Goal: Transaction & Acquisition: Purchase product/service

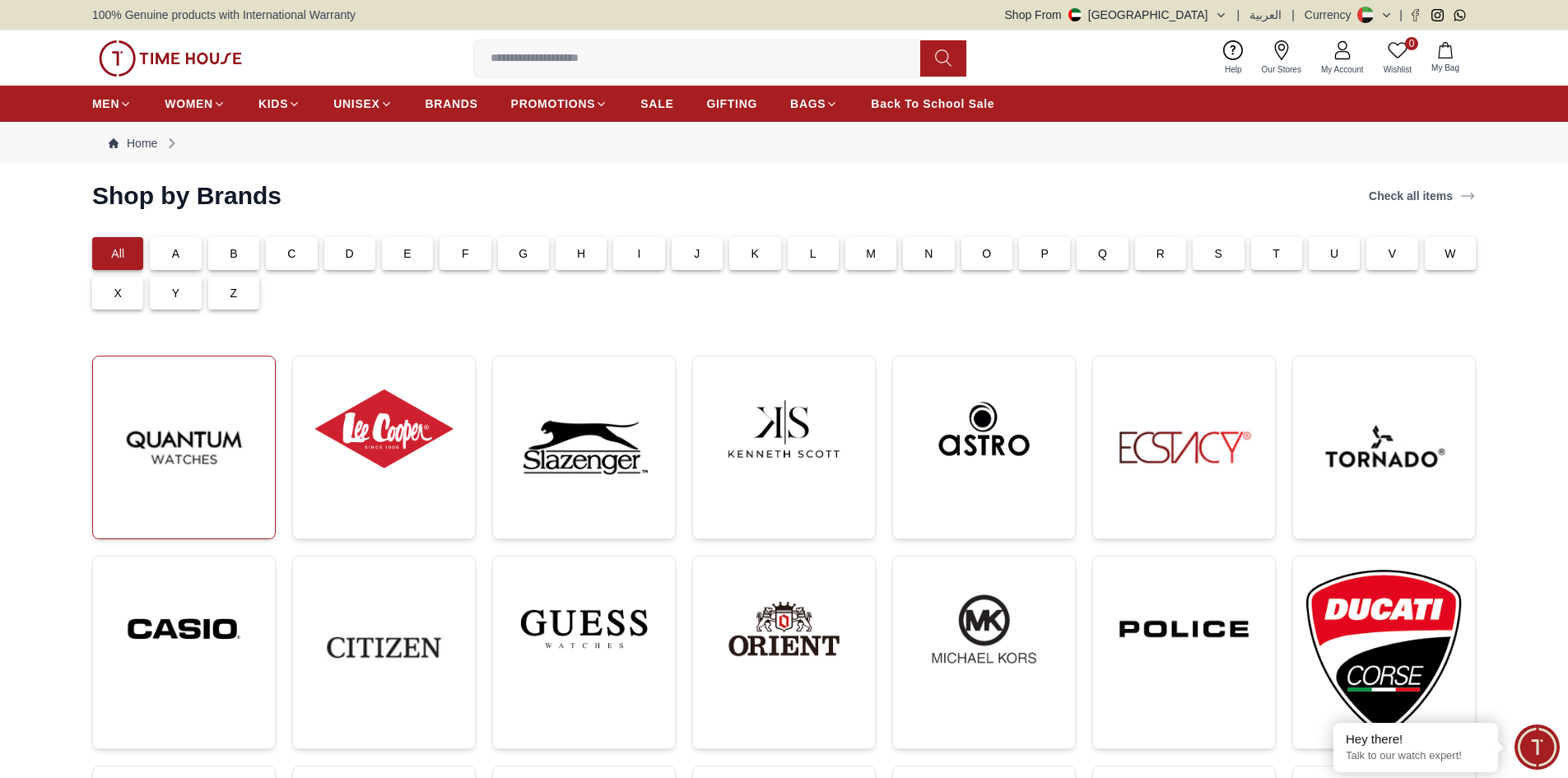
click at [198, 447] on img at bounding box center [183, 446] width 155 height 155
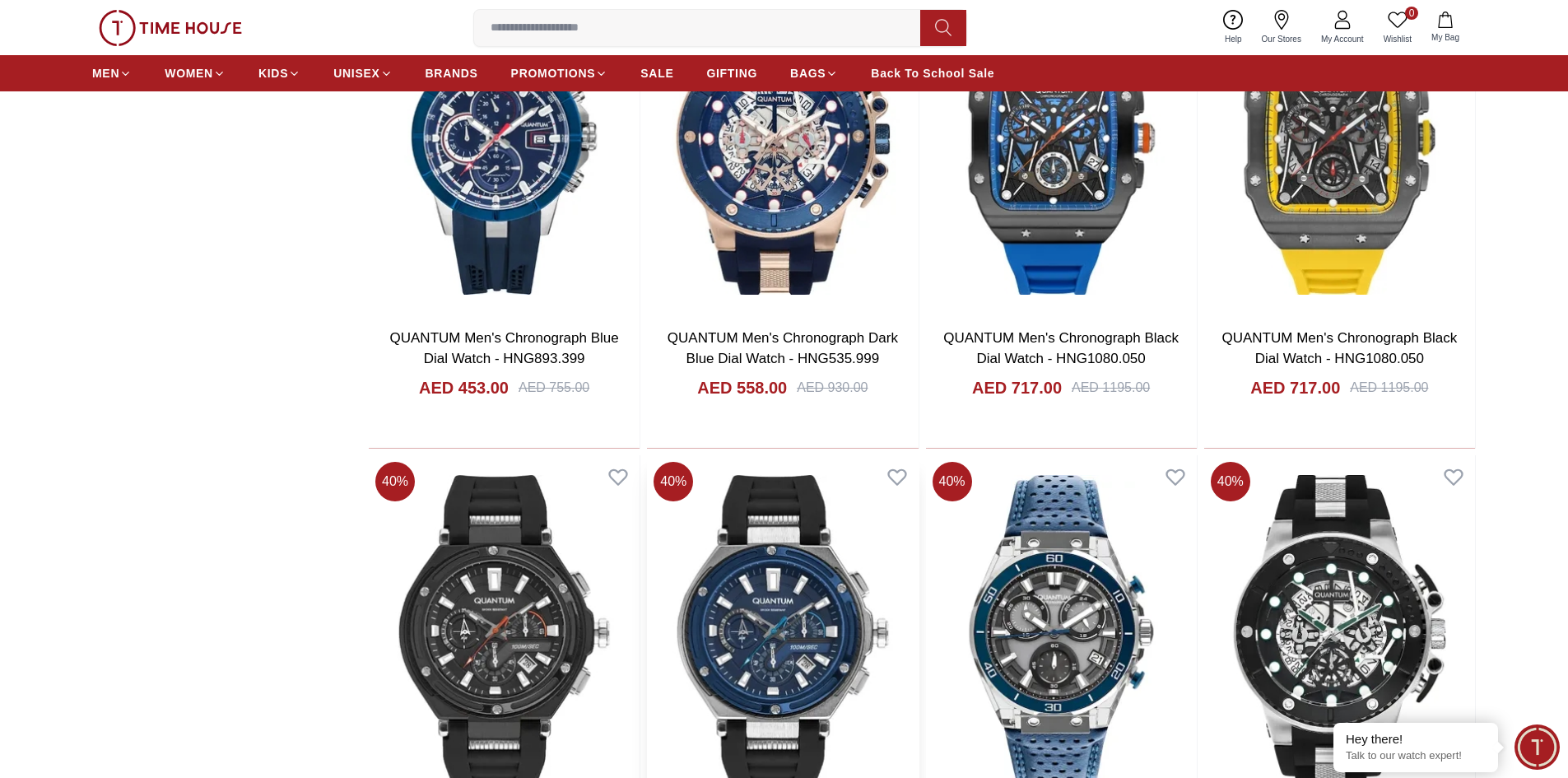
scroll to position [1728, 0]
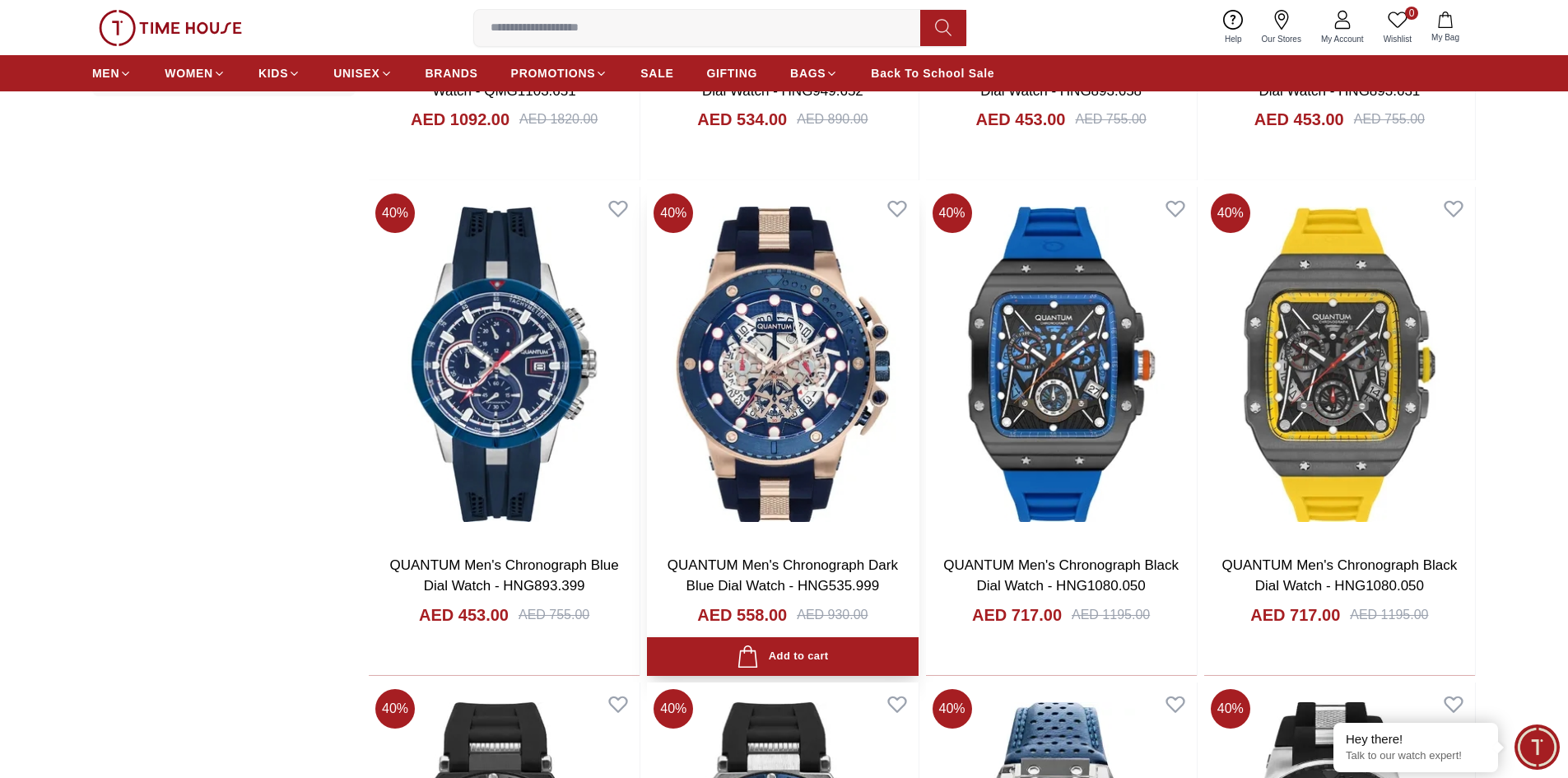
click at [804, 401] on img at bounding box center [782, 363] width 271 height 354
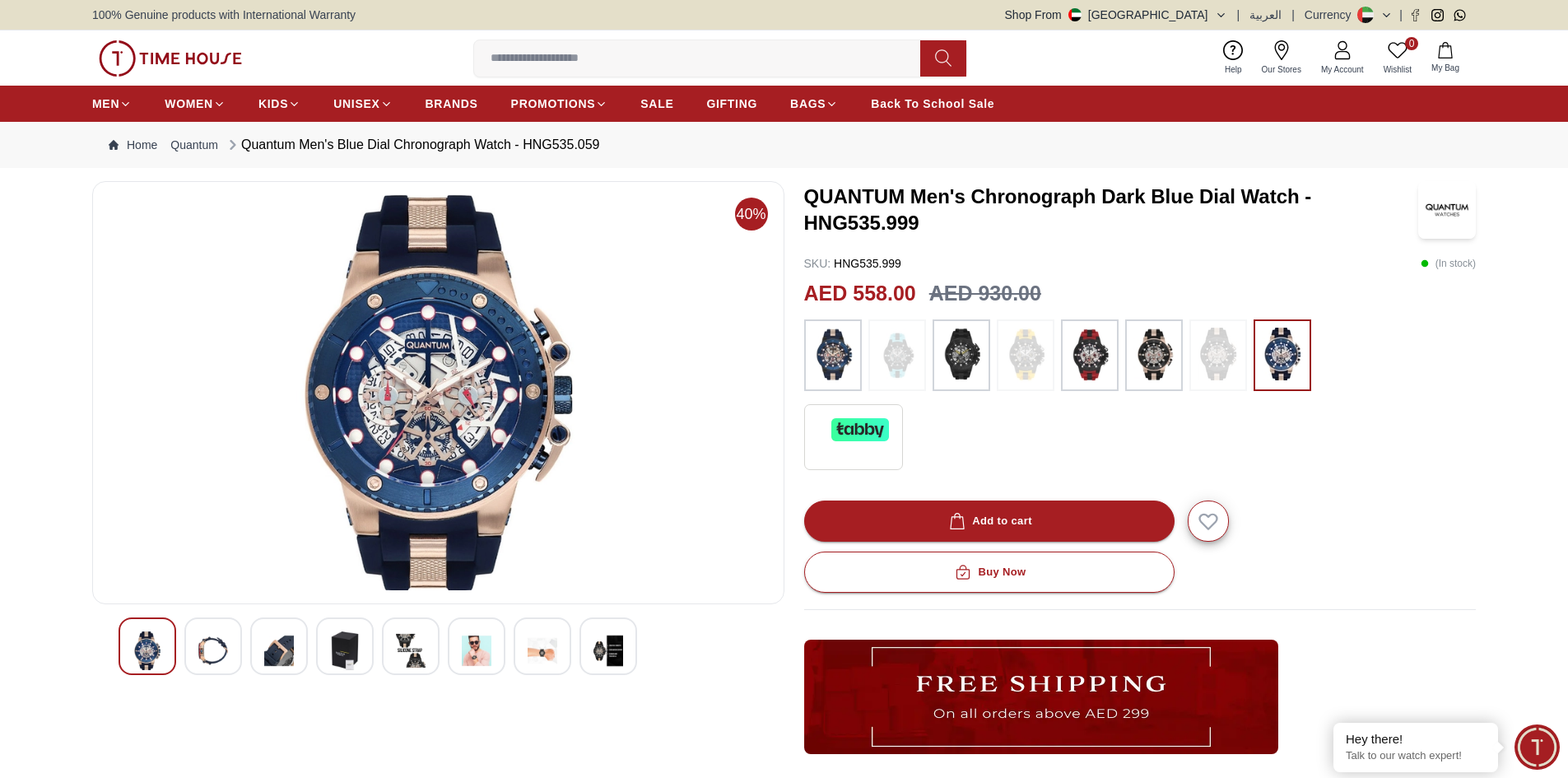
click at [218, 653] on img at bounding box center [213, 651] width 30 height 39
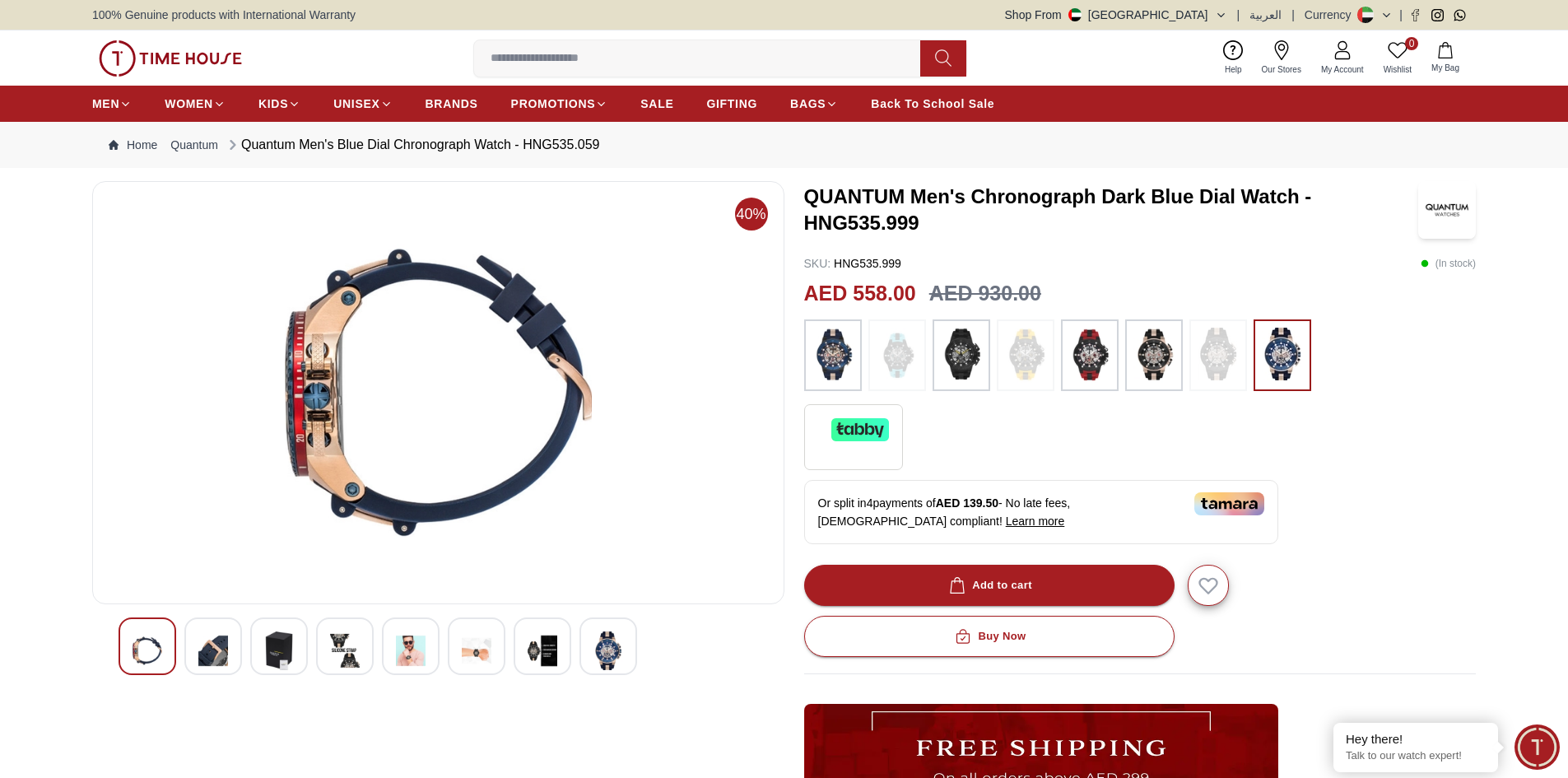
click at [123, 656] on div at bounding box center [147, 646] width 58 height 58
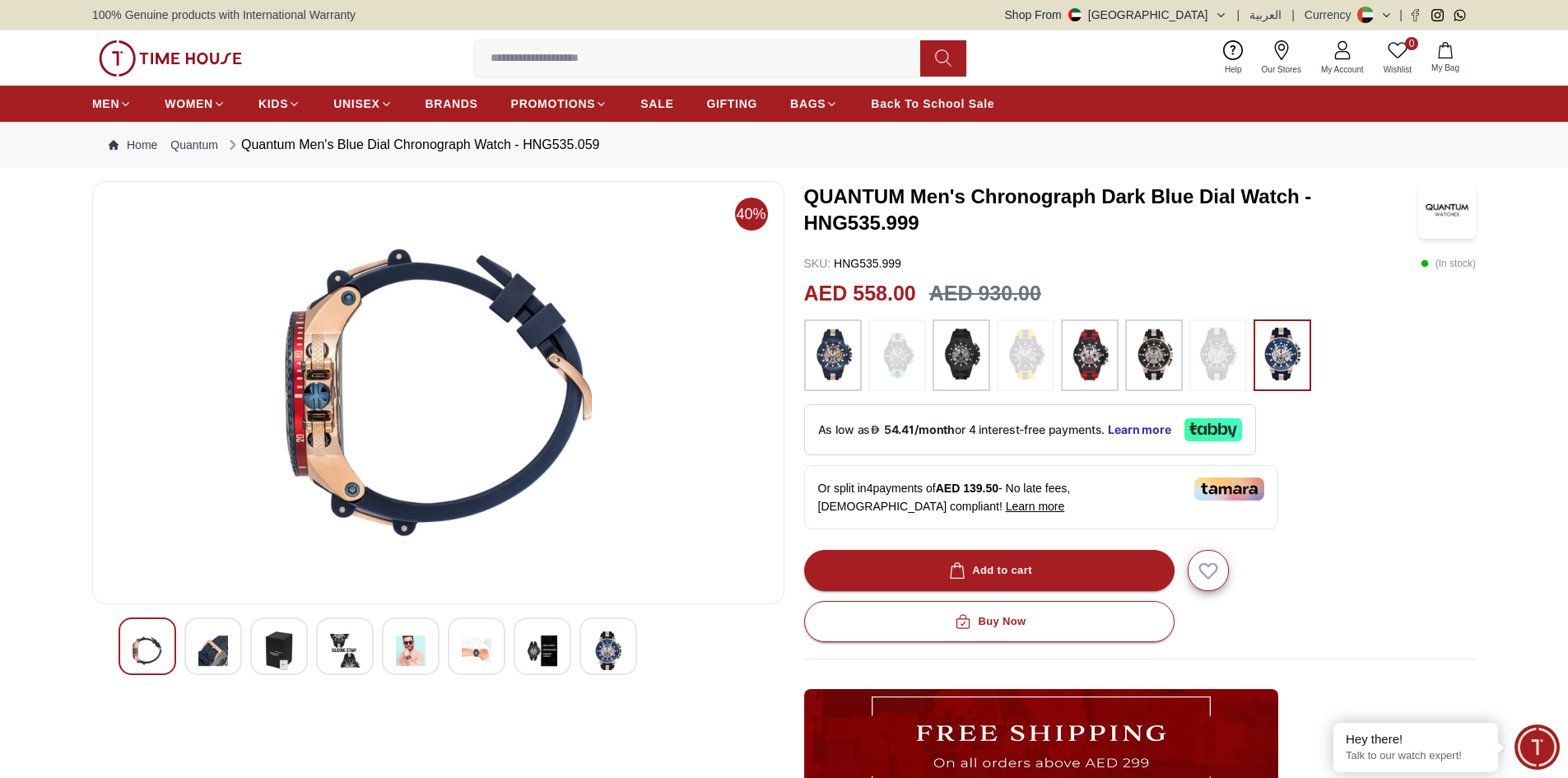
click at [148, 660] on img at bounding box center [148, 651] width 30 height 39
click at [468, 656] on img at bounding box center [477, 651] width 30 height 39
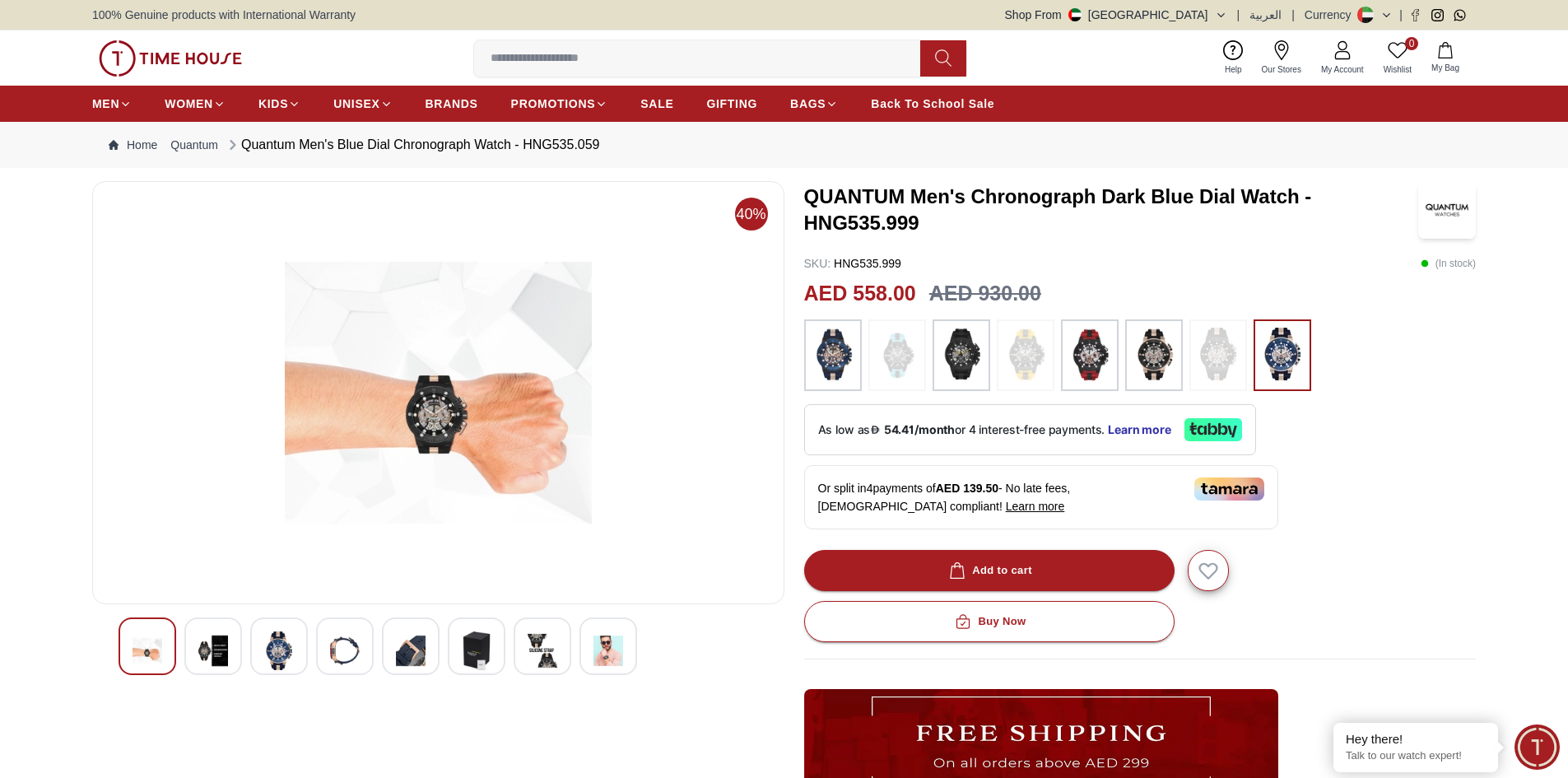
click at [977, 374] on img at bounding box center [962, 355] width 41 height 56
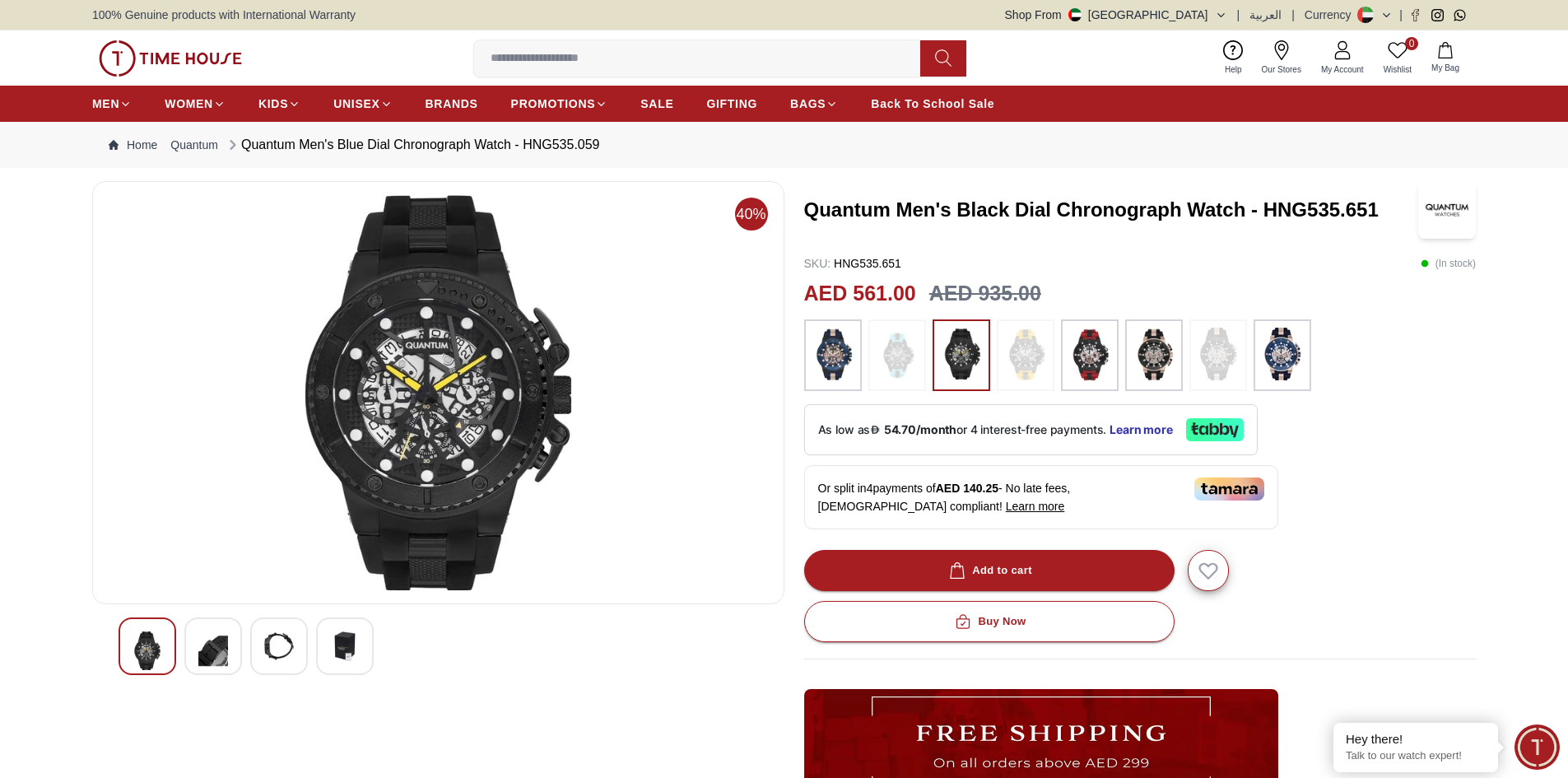
click at [419, 437] on img at bounding box center [438, 392] width 664 height 395
click at [212, 655] on img at bounding box center [213, 651] width 30 height 39
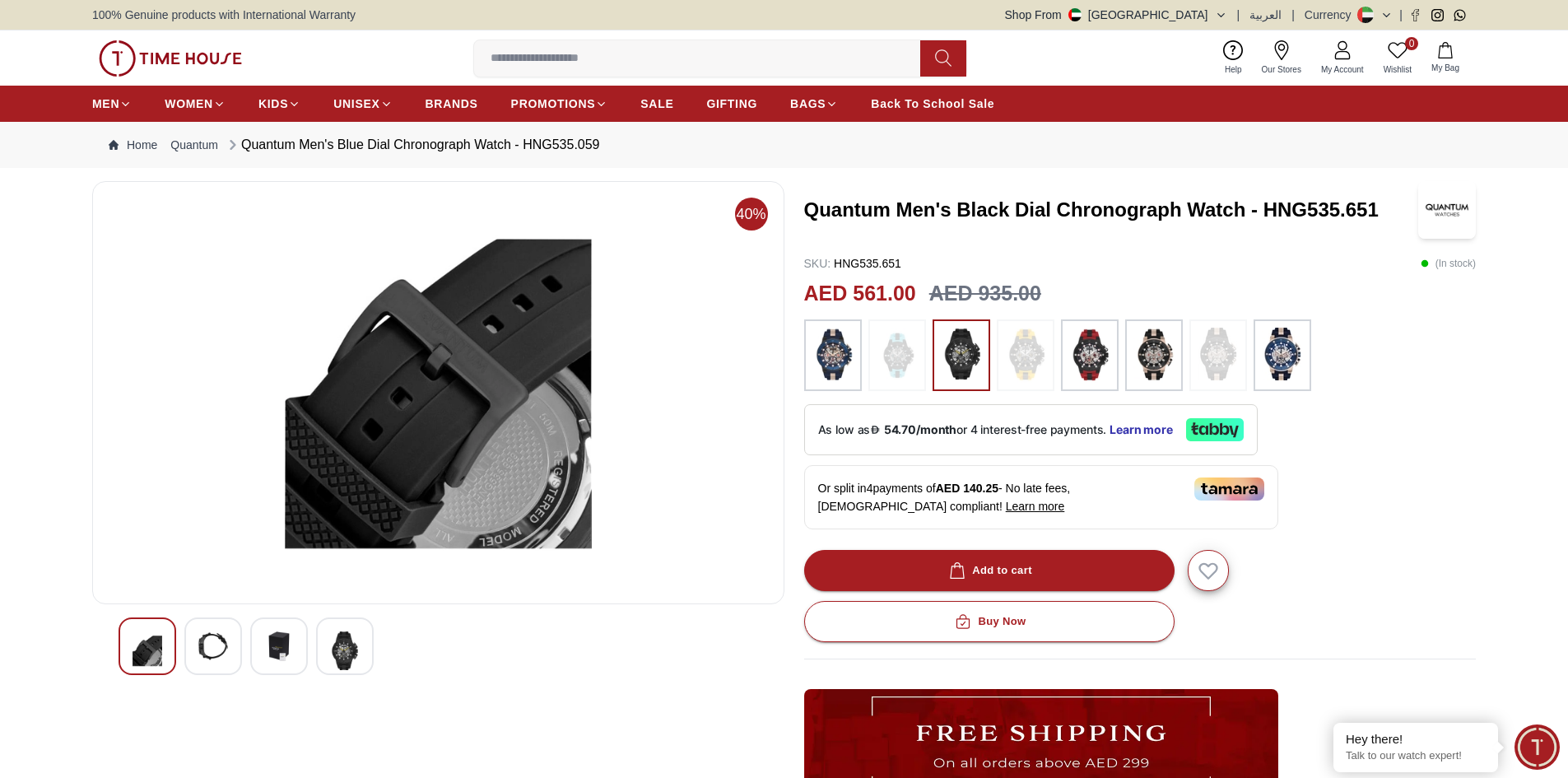
click at [271, 642] on img at bounding box center [279, 646] width 30 height 30
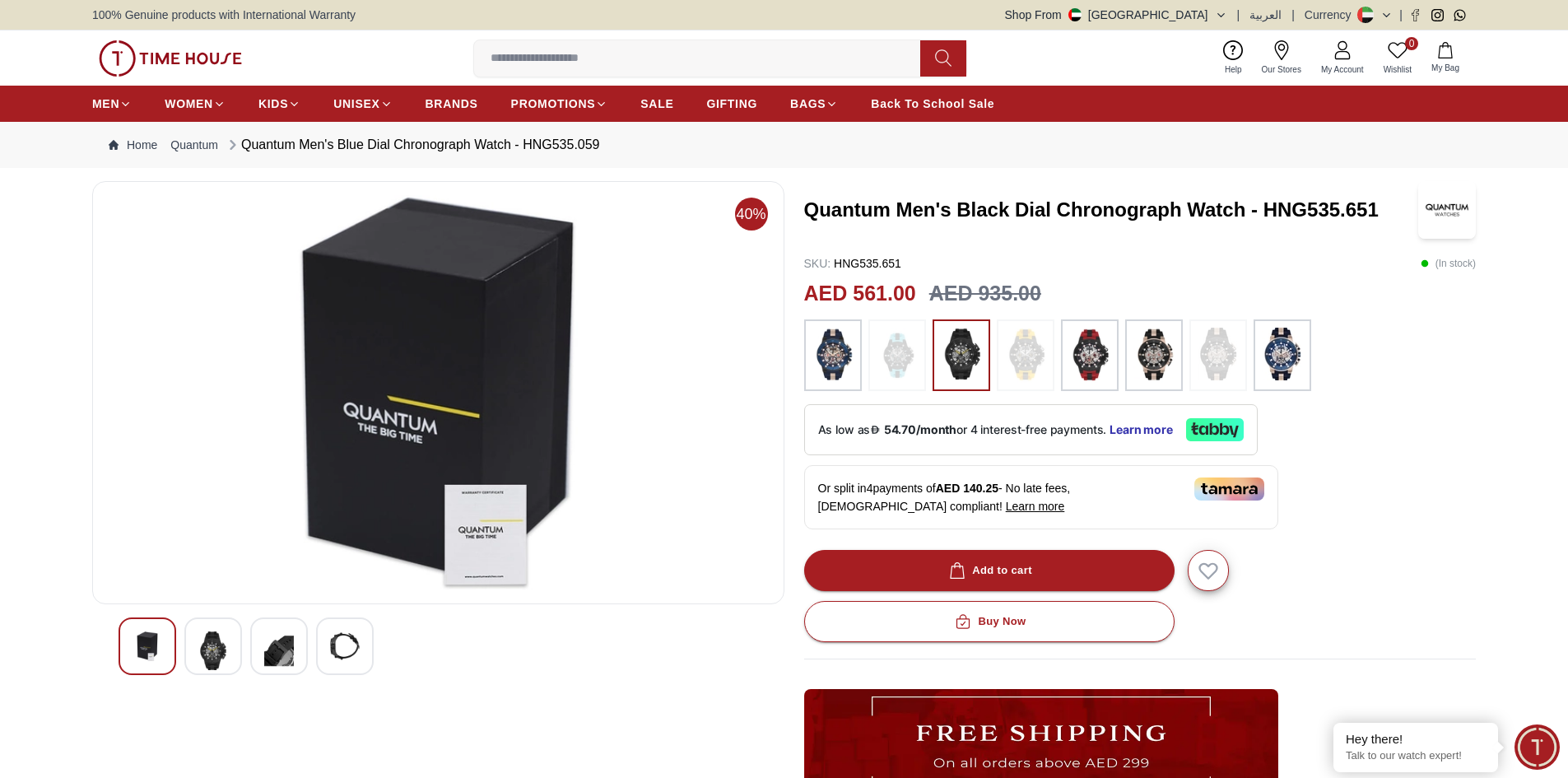
click at [338, 654] on img at bounding box center [345, 646] width 30 height 30
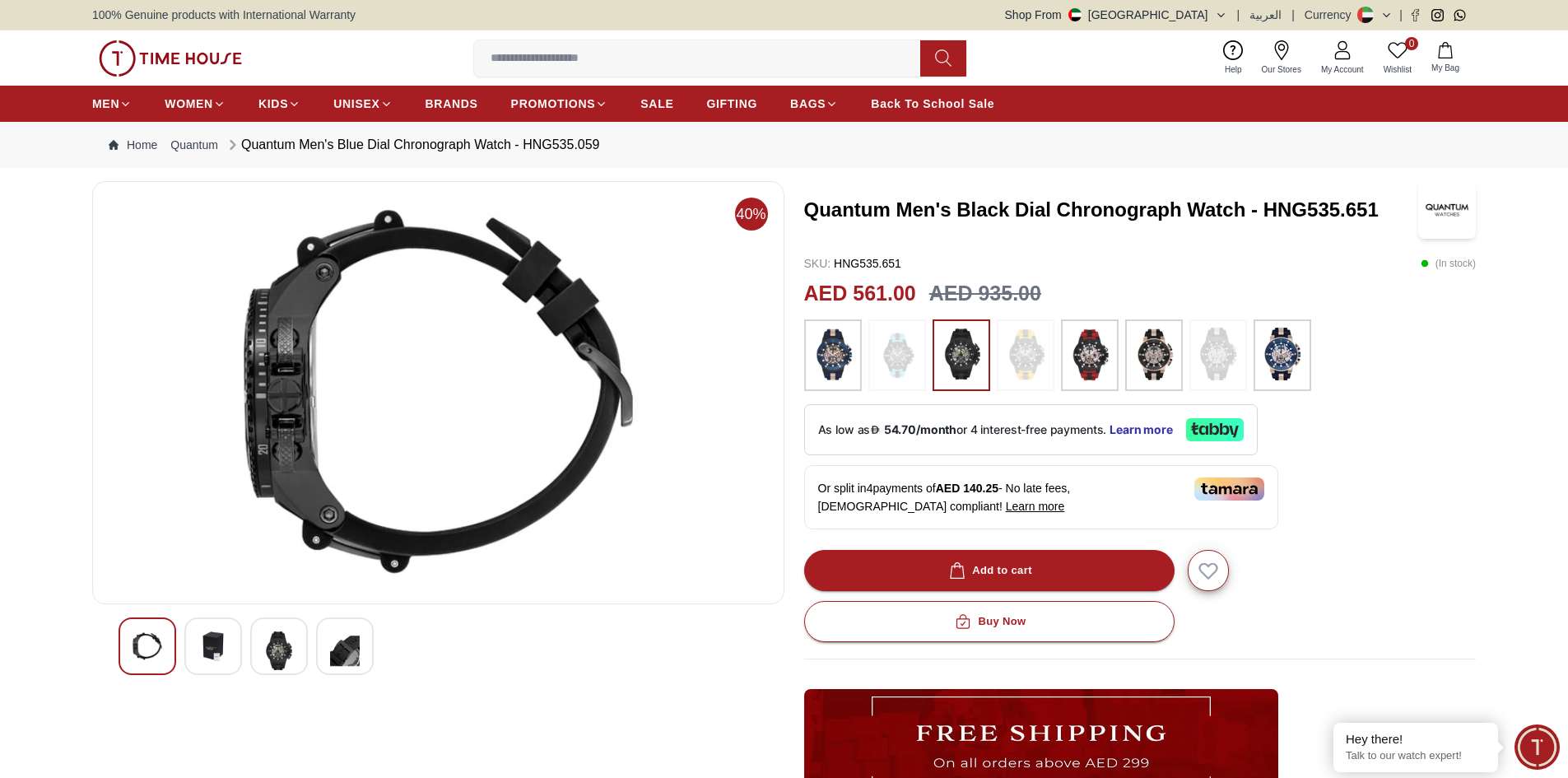
click at [165, 640] on div at bounding box center [147, 646] width 58 height 58
click at [155, 640] on img at bounding box center [148, 646] width 30 height 30
click at [266, 657] on img at bounding box center [279, 651] width 30 height 39
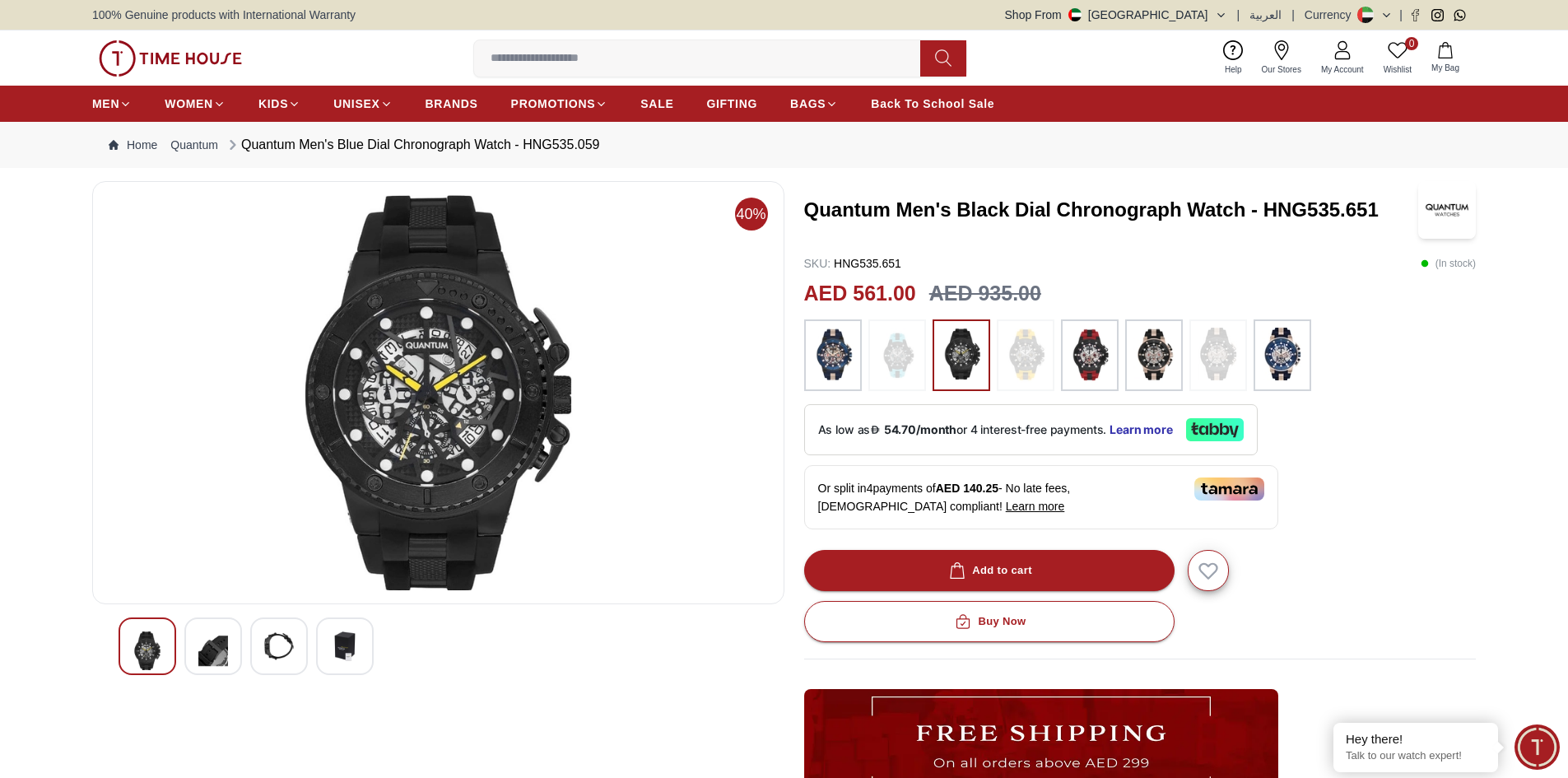
click at [443, 405] on img at bounding box center [438, 392] width 664 height 395
click at [583, 146] on li "Citizen Promotion" at bounding box center [591, 133] width 158 height 30
click at [585, 139] on link "Citizen Promotion" at bounding box center [591, 134] width 132 height 17
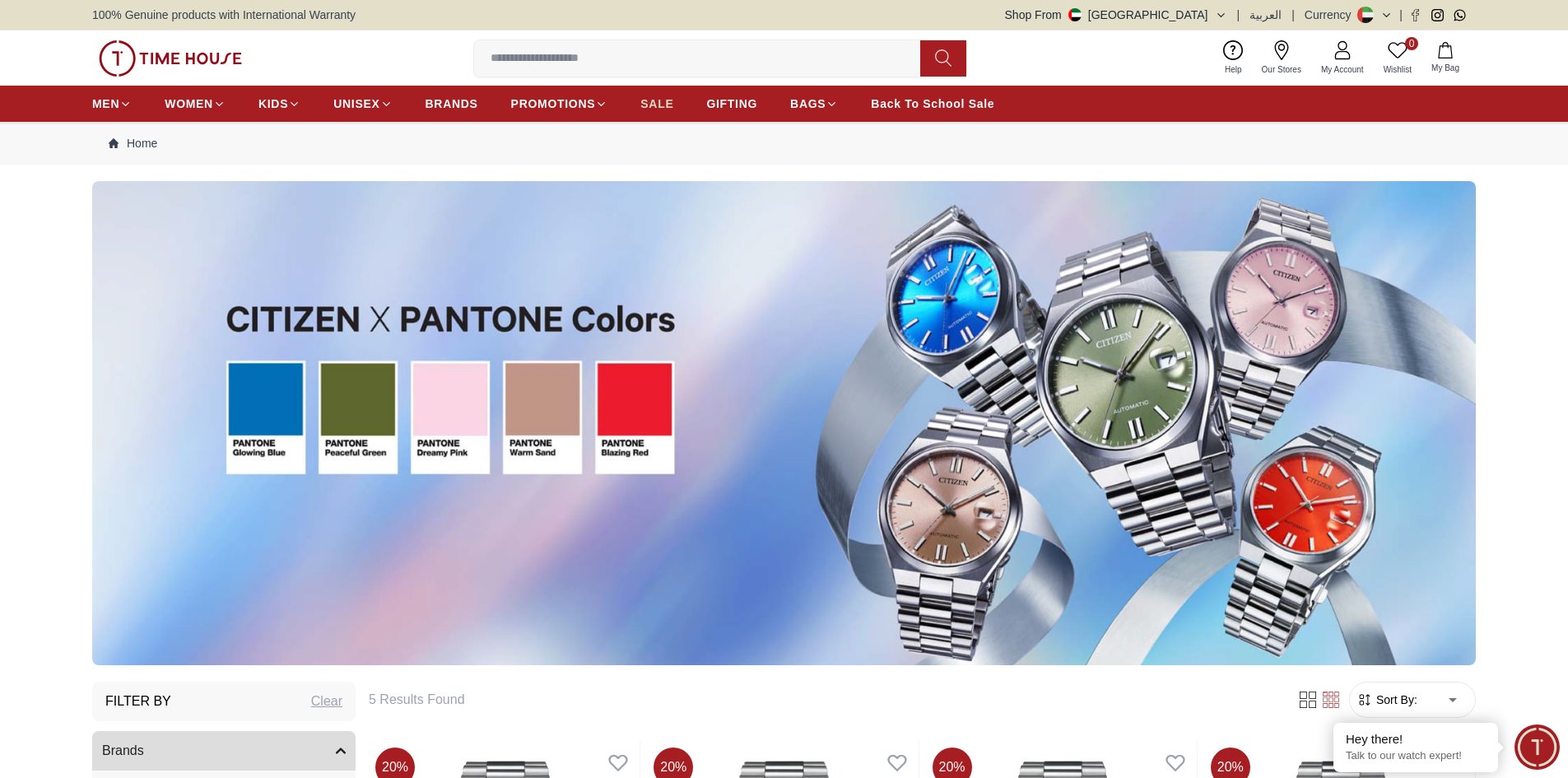
click at [669, 102] on span "SALE" at bounding box center [657, 104] width 33 height 17
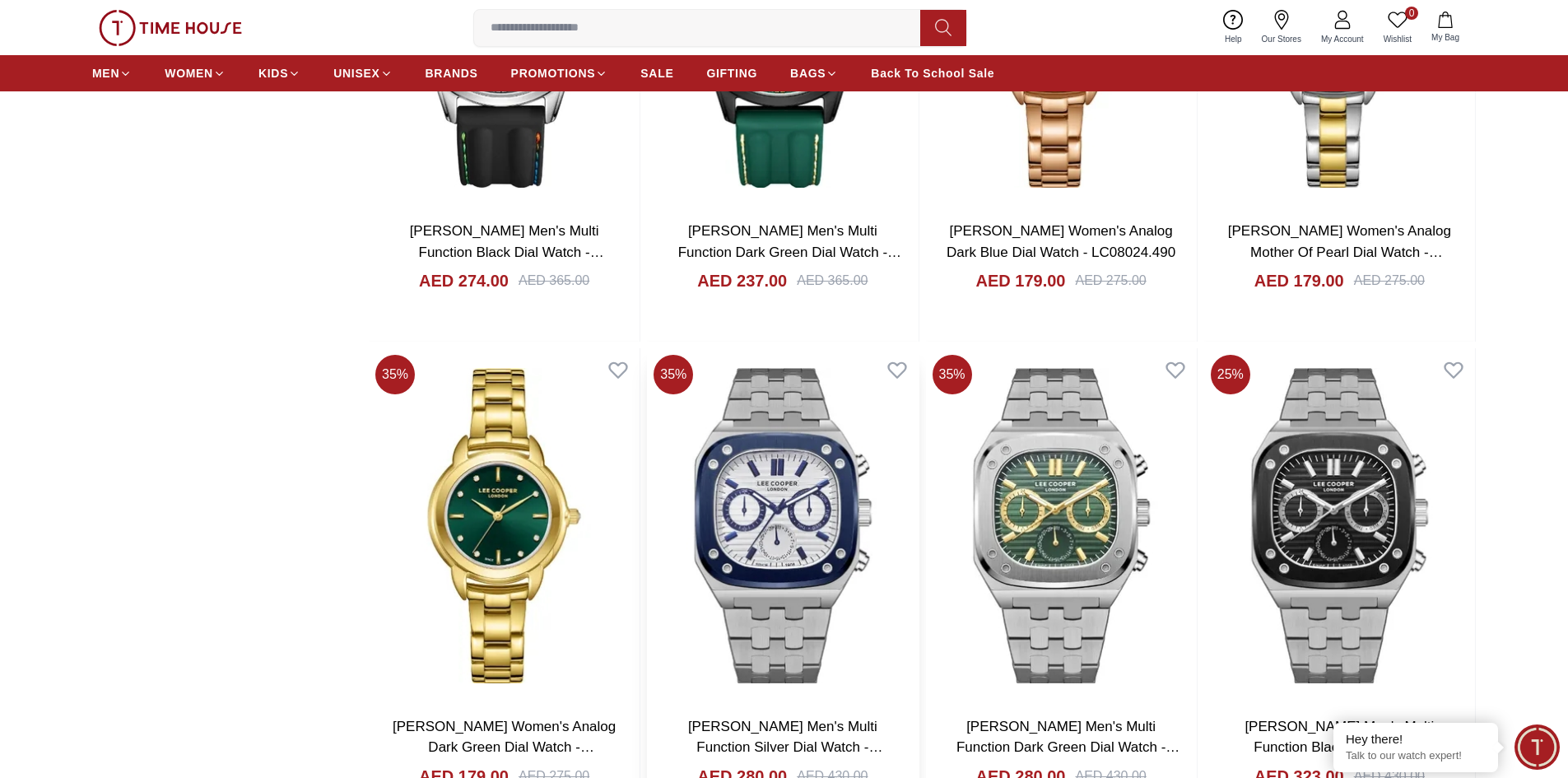
scroll to position [2633, 0]
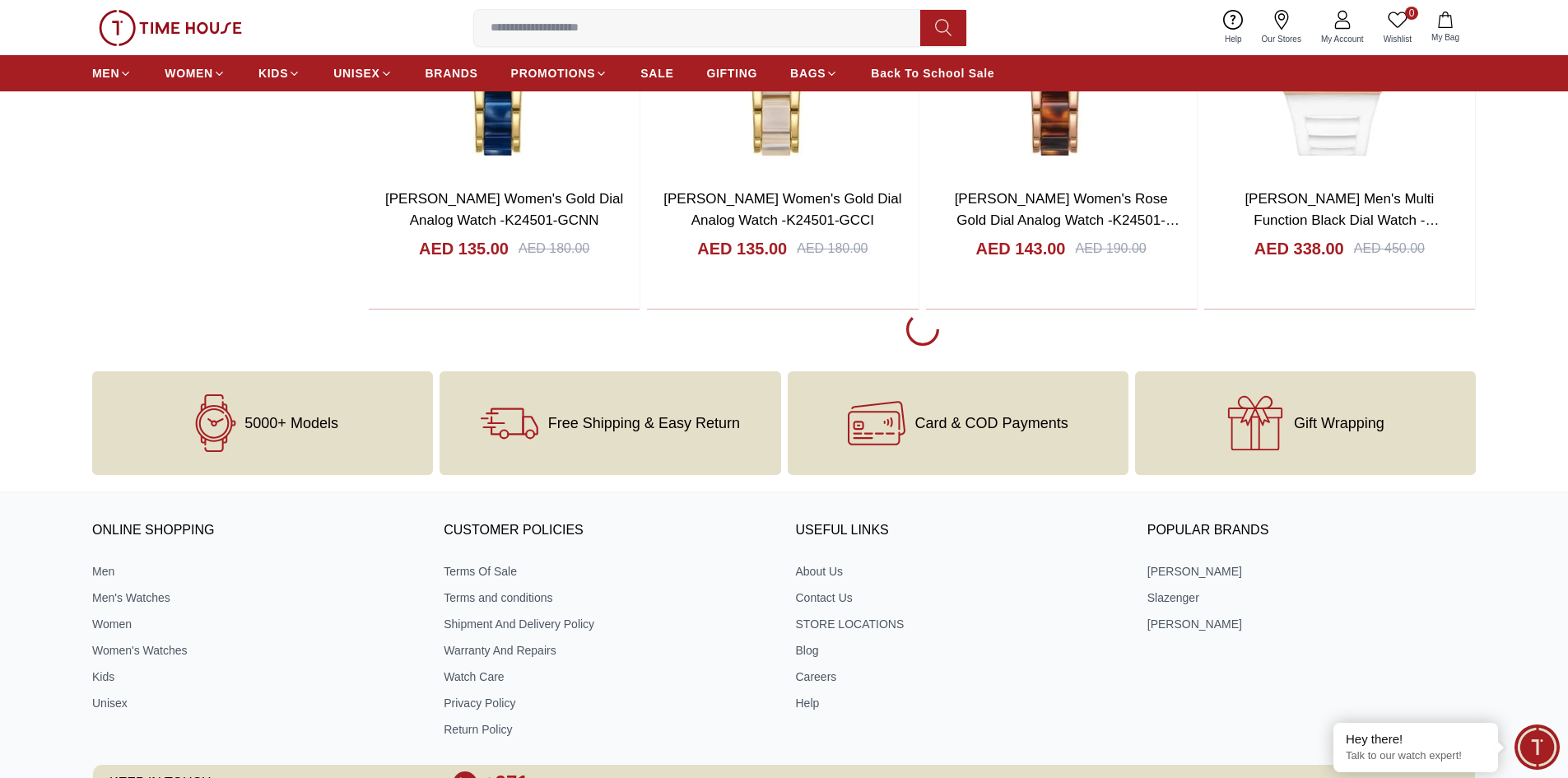
scroll to position [7982, 0]
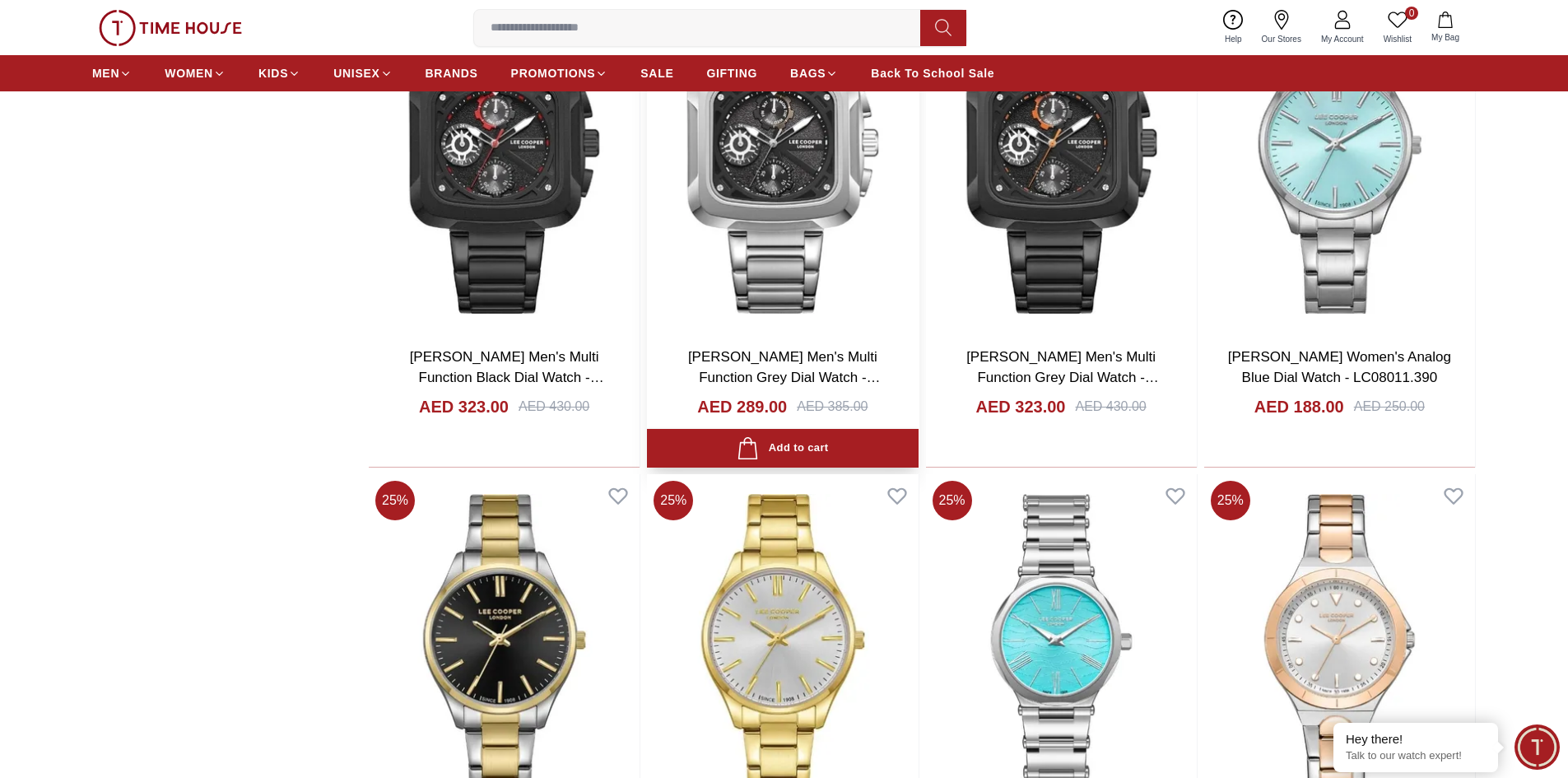
scroll to position [11437, 0]
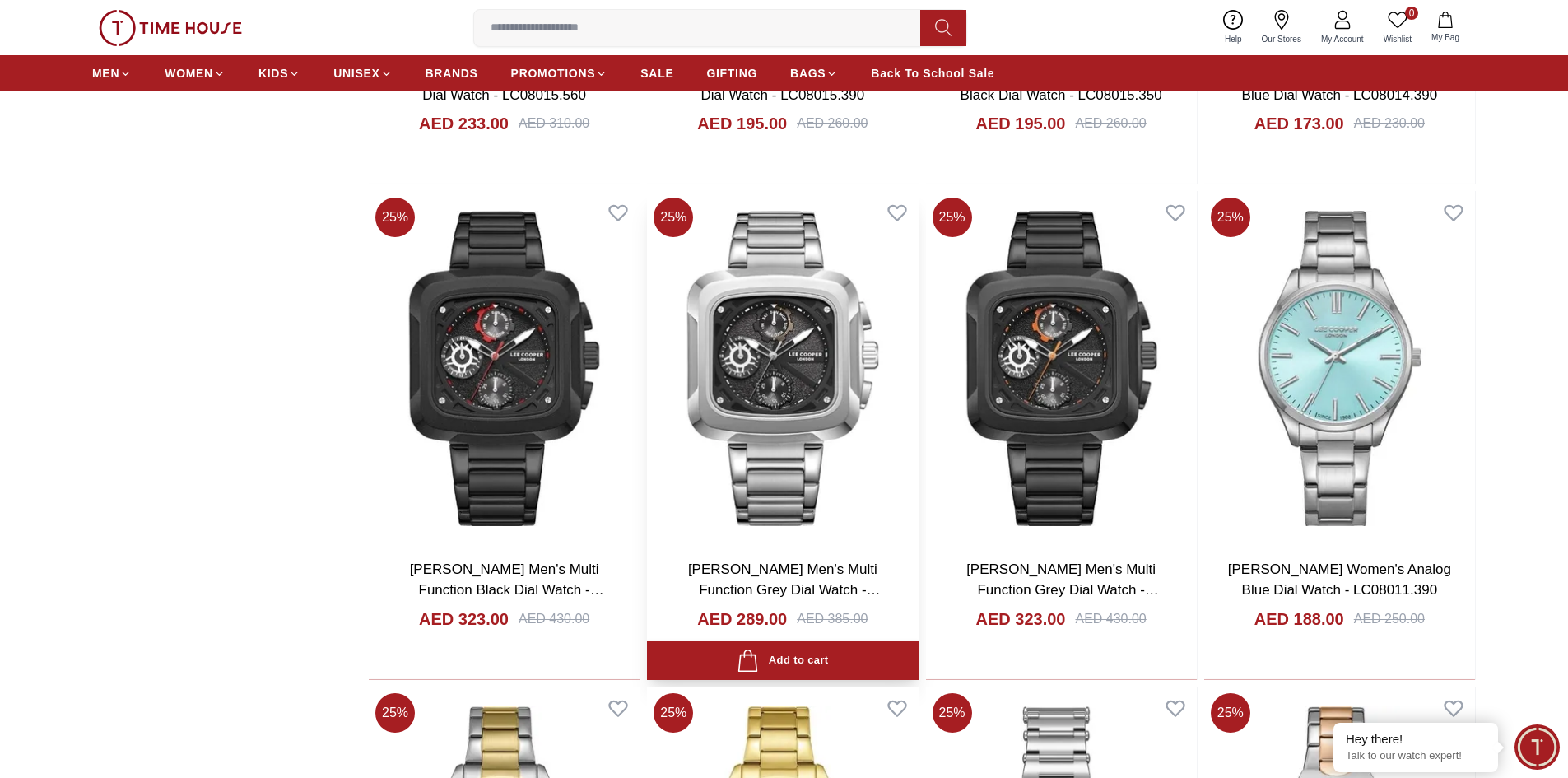
click at [771, 401] on img at bounding box center [782, 367] width 271 height 354
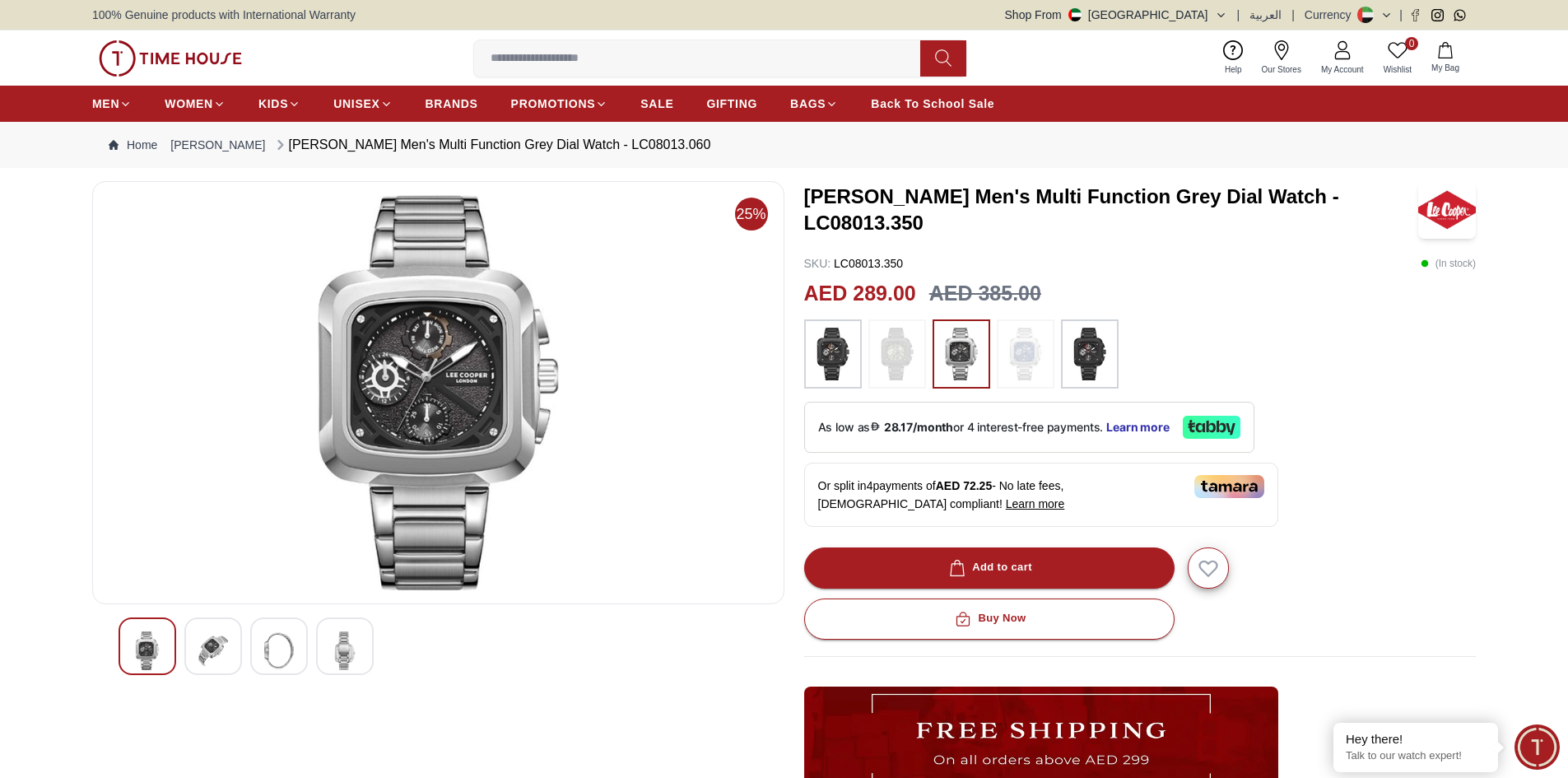
click at [1099, 364] on img at bounding box center [1090, 353] width 41 height 53
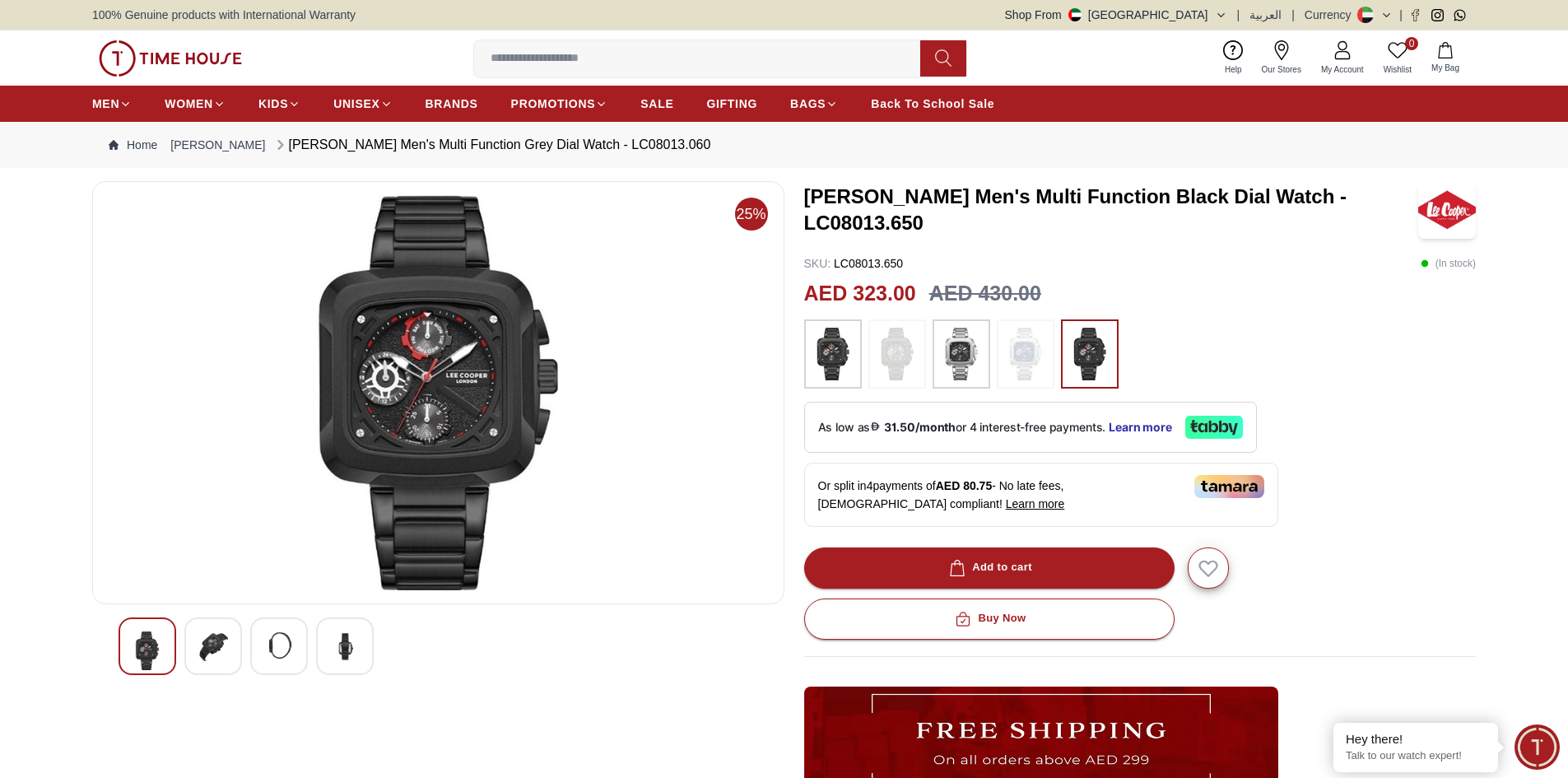
click at [291, 645] on img at bounding box center [279, 646] width 30 height 30
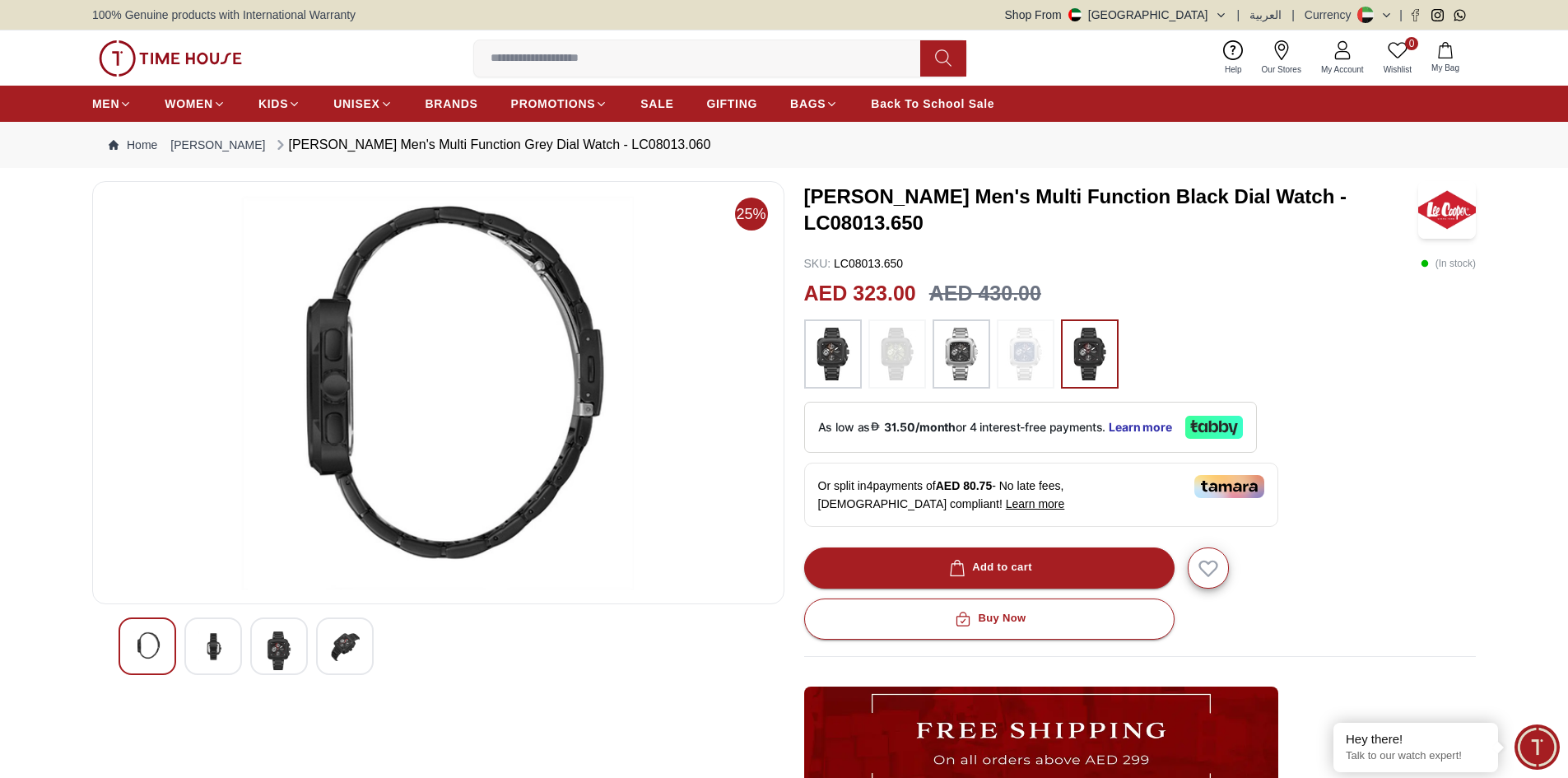
click at [229, 657] on div at bounding box center [213, 646] width 58 height 58
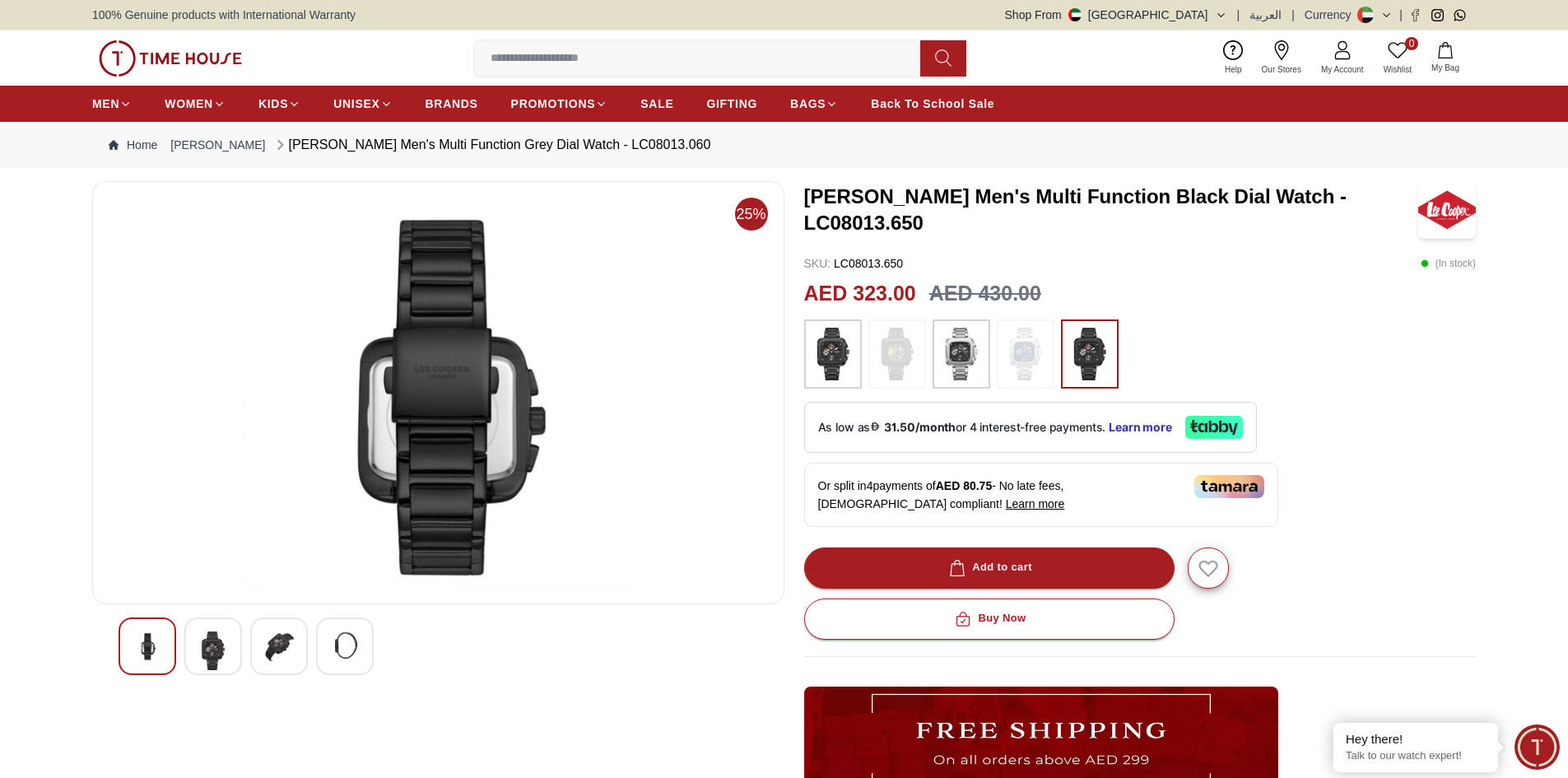
click at [281, 647] on img at bounding box center [279, 646] width 30 height 30
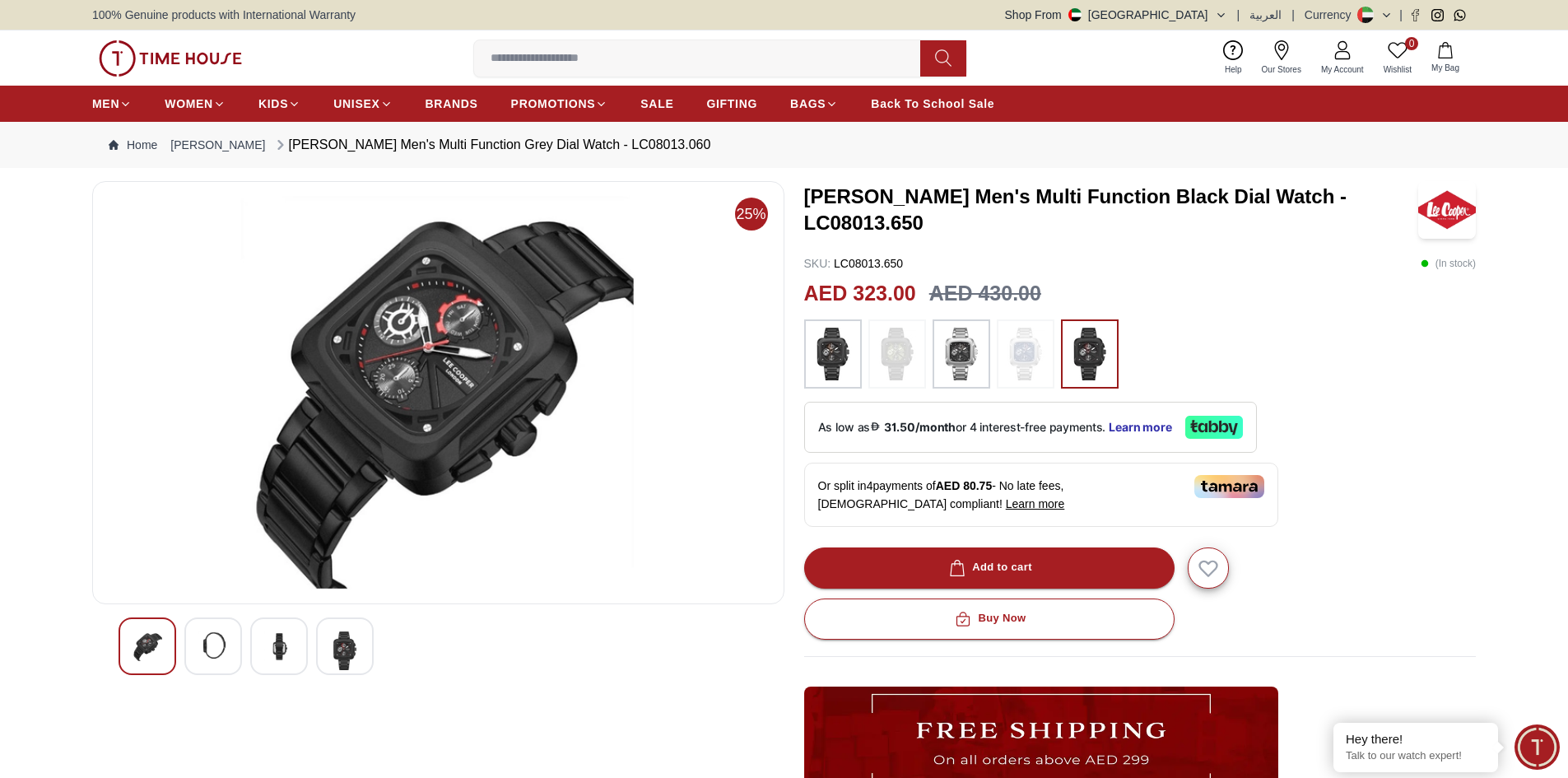
click at [332, 651] on img at bounding box center [345, 651] width 30 height 39
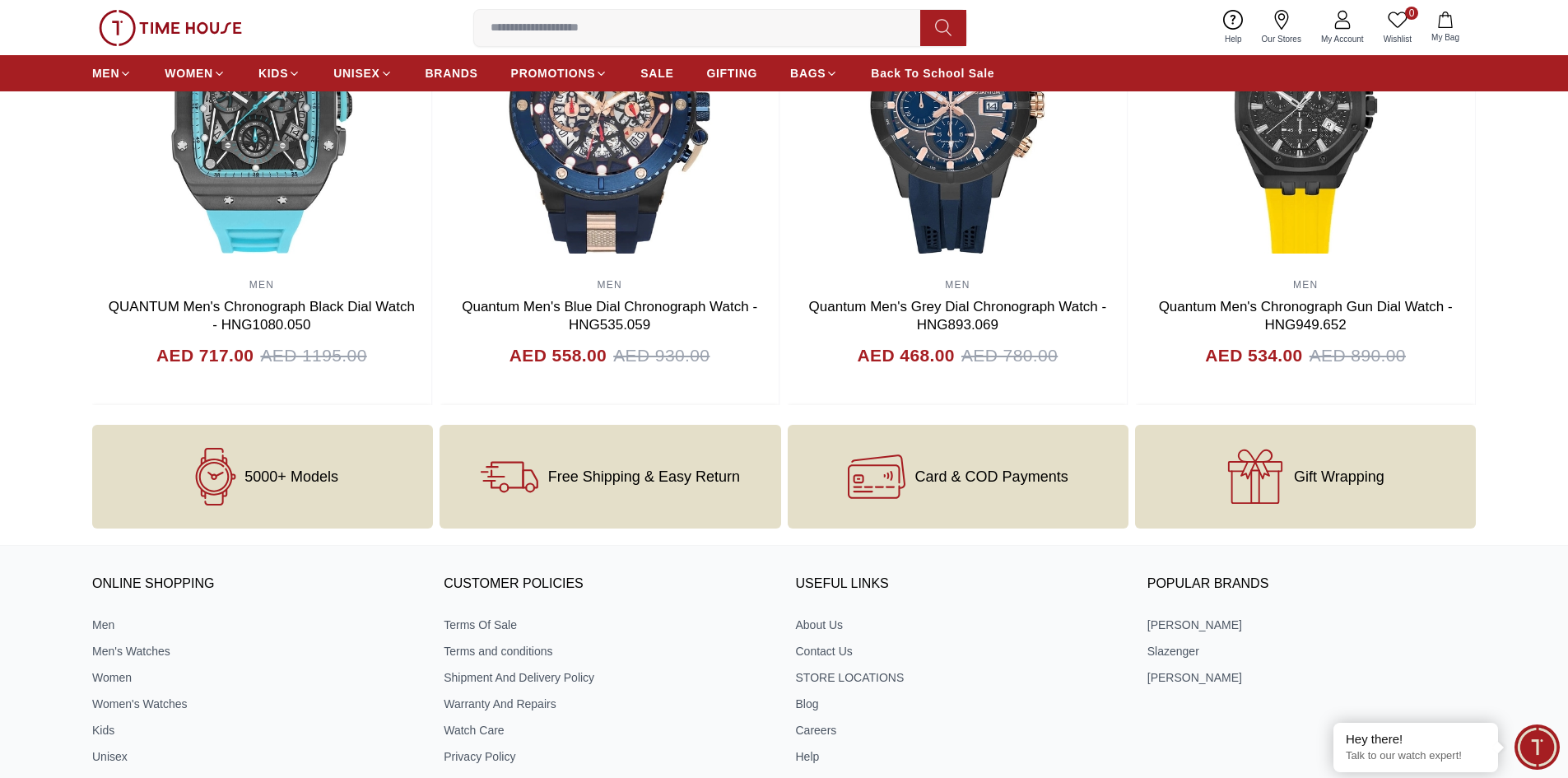
scroll to position [1481, 0]
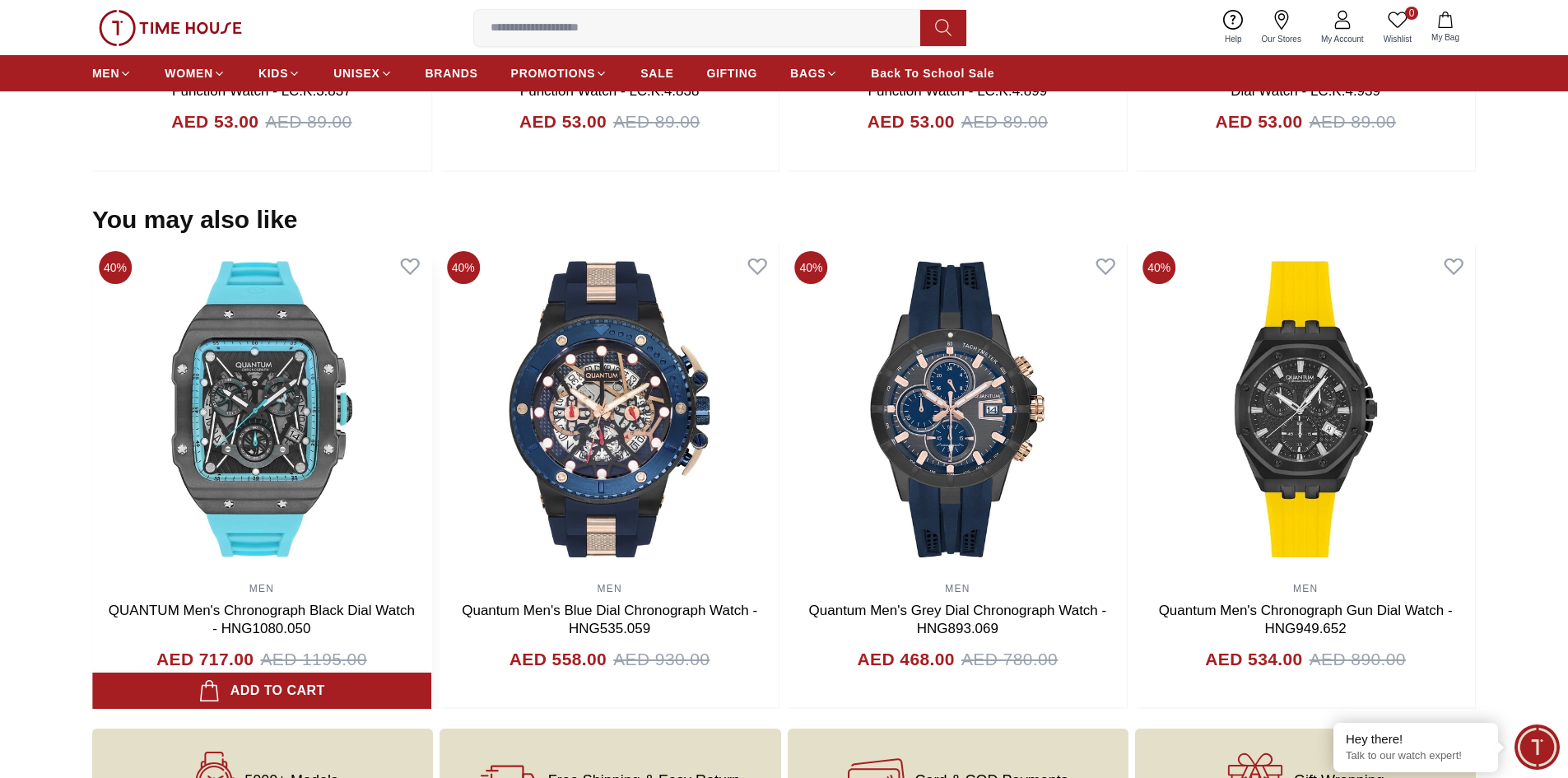
click at [250, 413] on img at bounding box center [261, 409] width 339 height 329
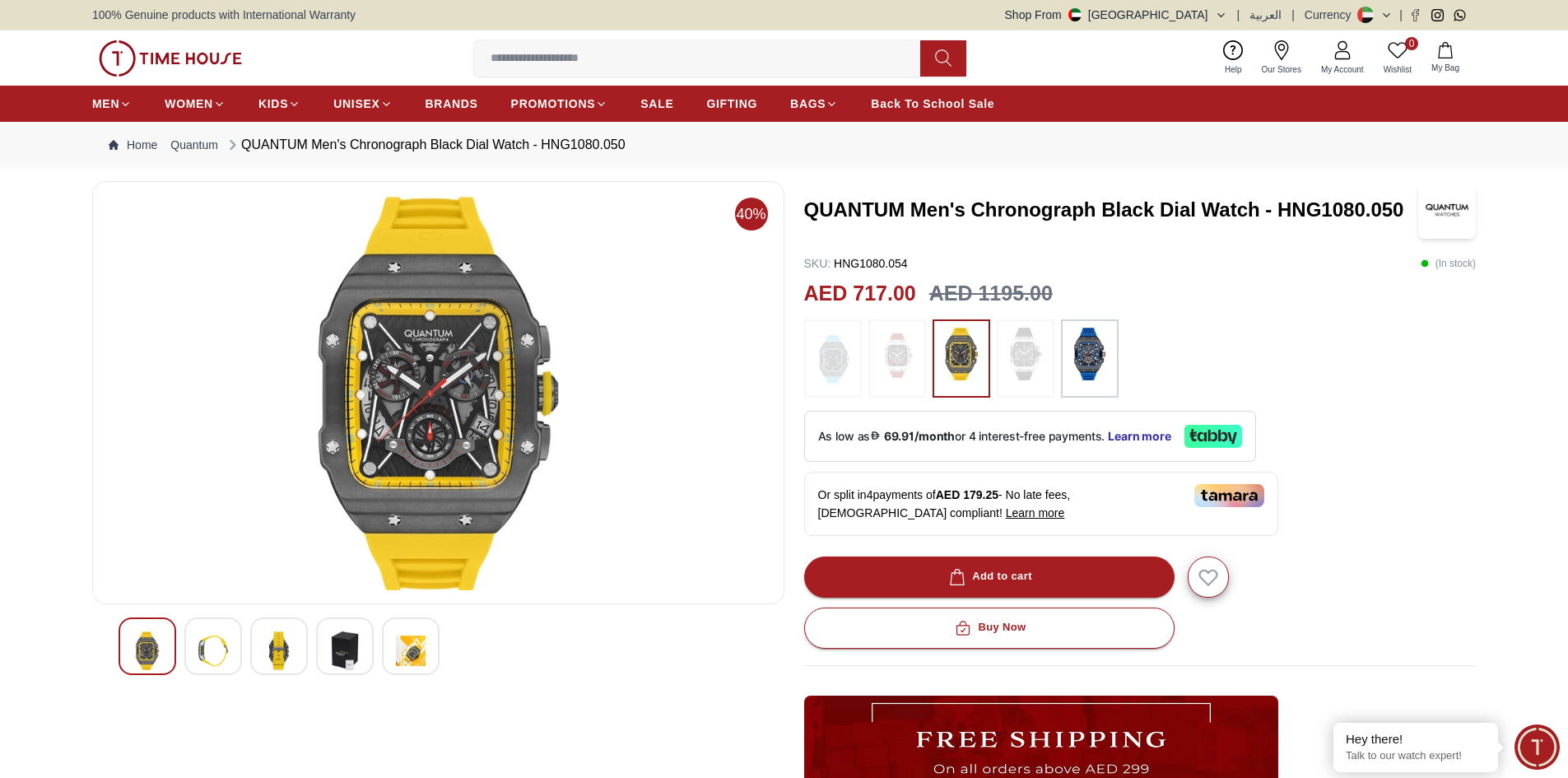
click at [1096, 362] on img at bounding box center [1090, 353] width 41 height 53
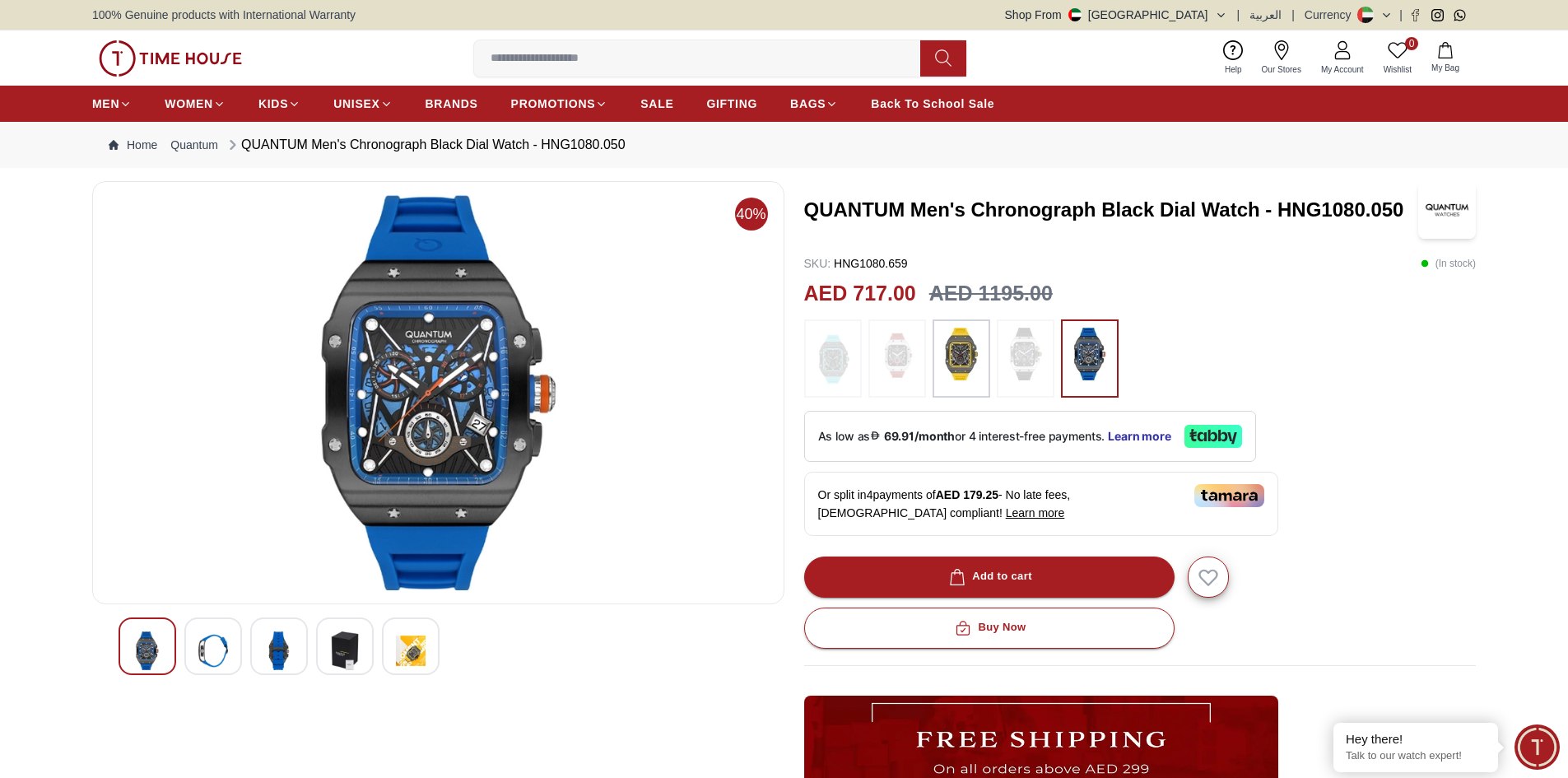
click at [228, 648] on div at bounding box center [213, 646] width 58 height 58
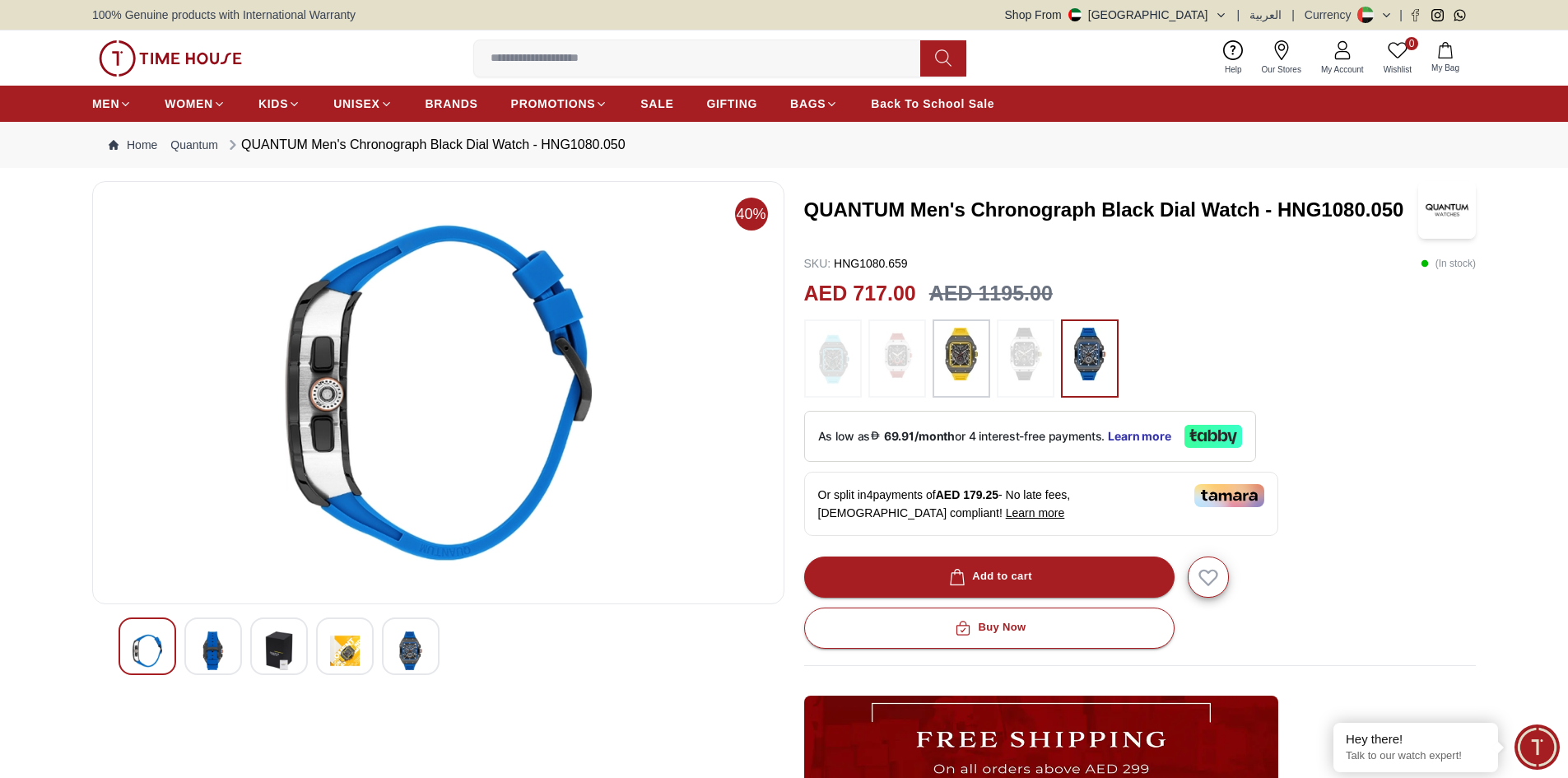
click at [269, 655] on img at bounding box center [279, 651] width 30 height 39
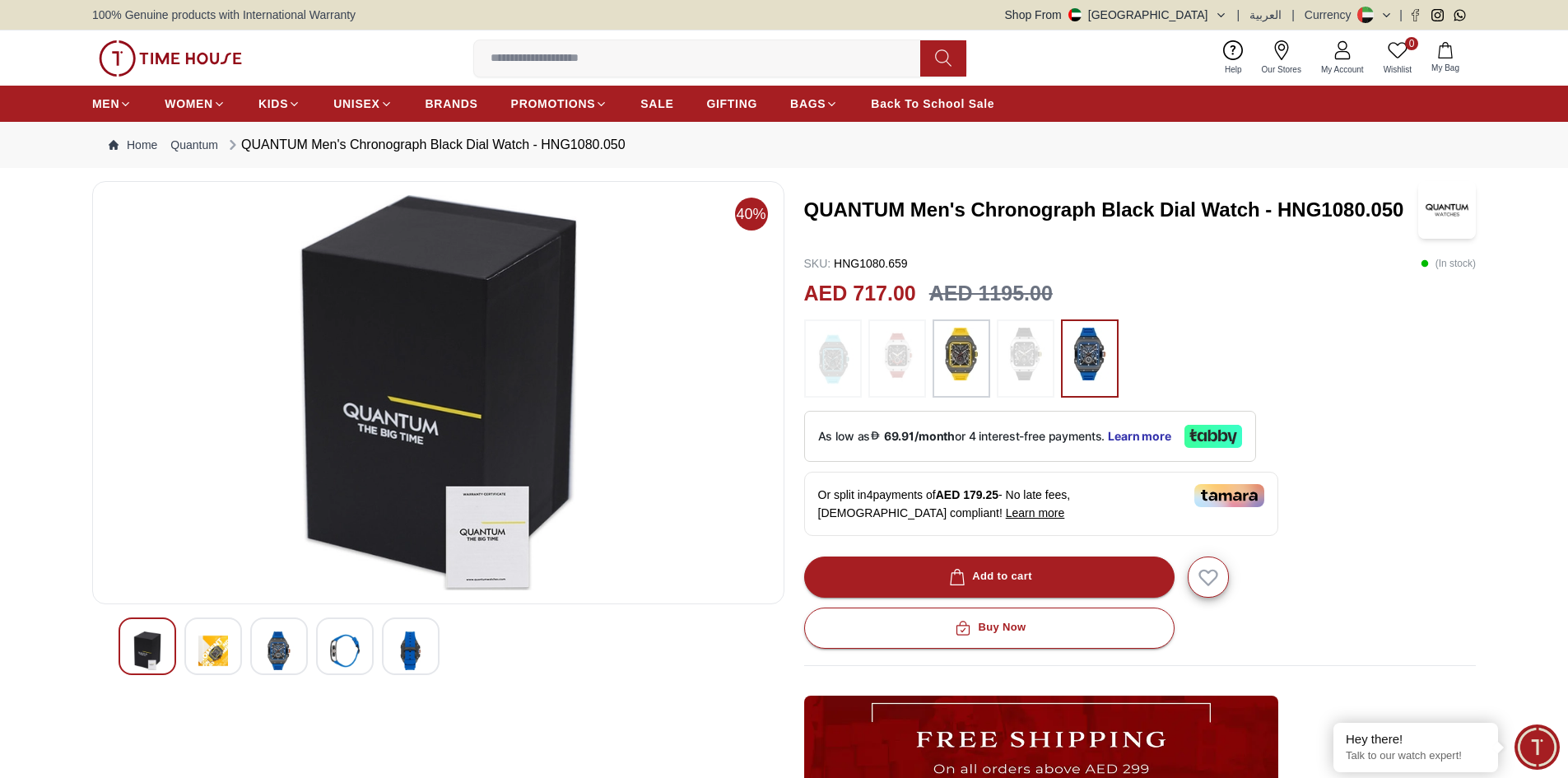
click at [342, 663] on img at bounding box center [345, 651] width 30 height 39
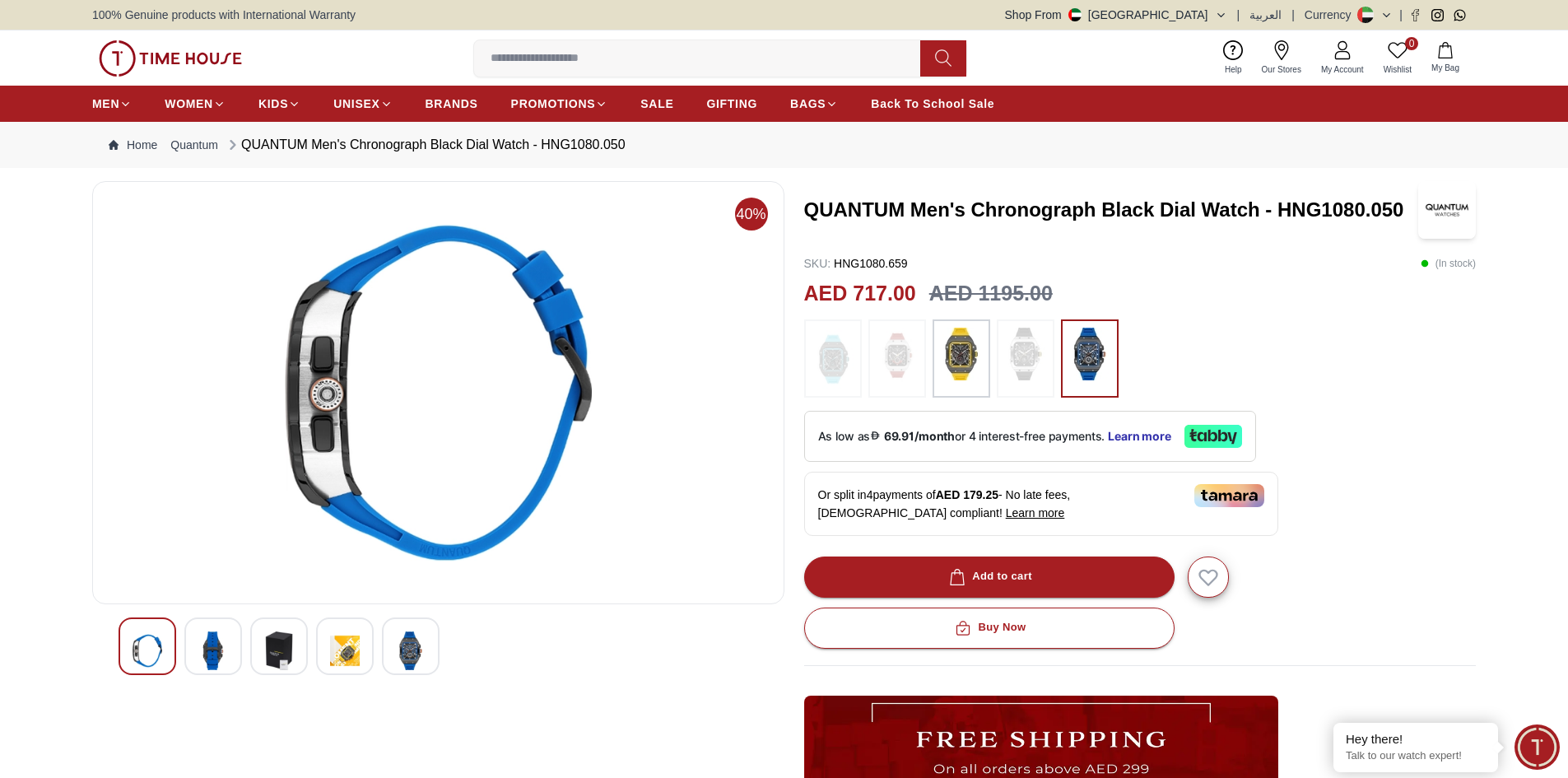
click at [398, 661] on img at bounding box center [411, 651] width 30 height 39
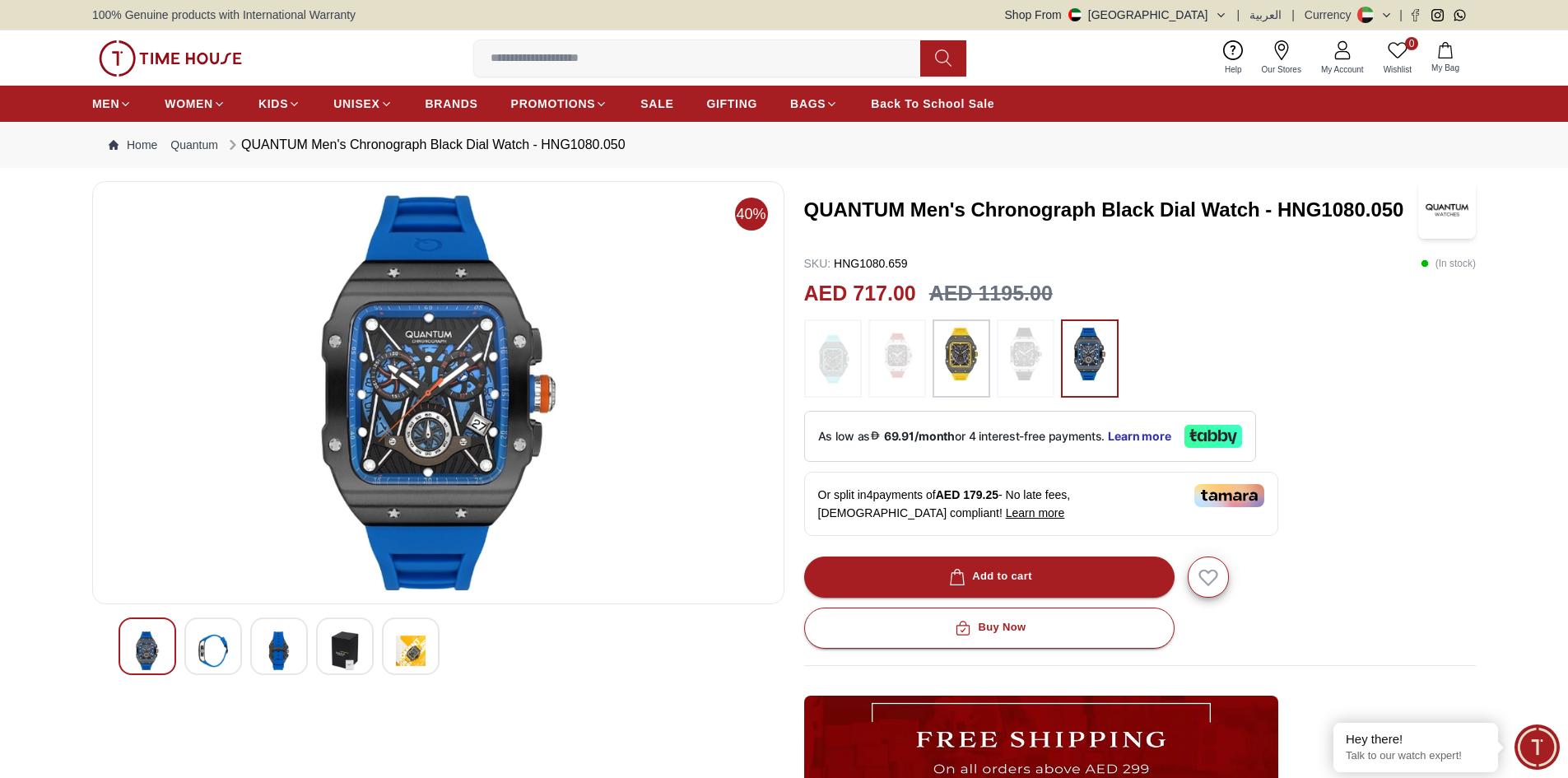
click at [965, 369] on img at bounding box center [962, 353] width 41 height 53
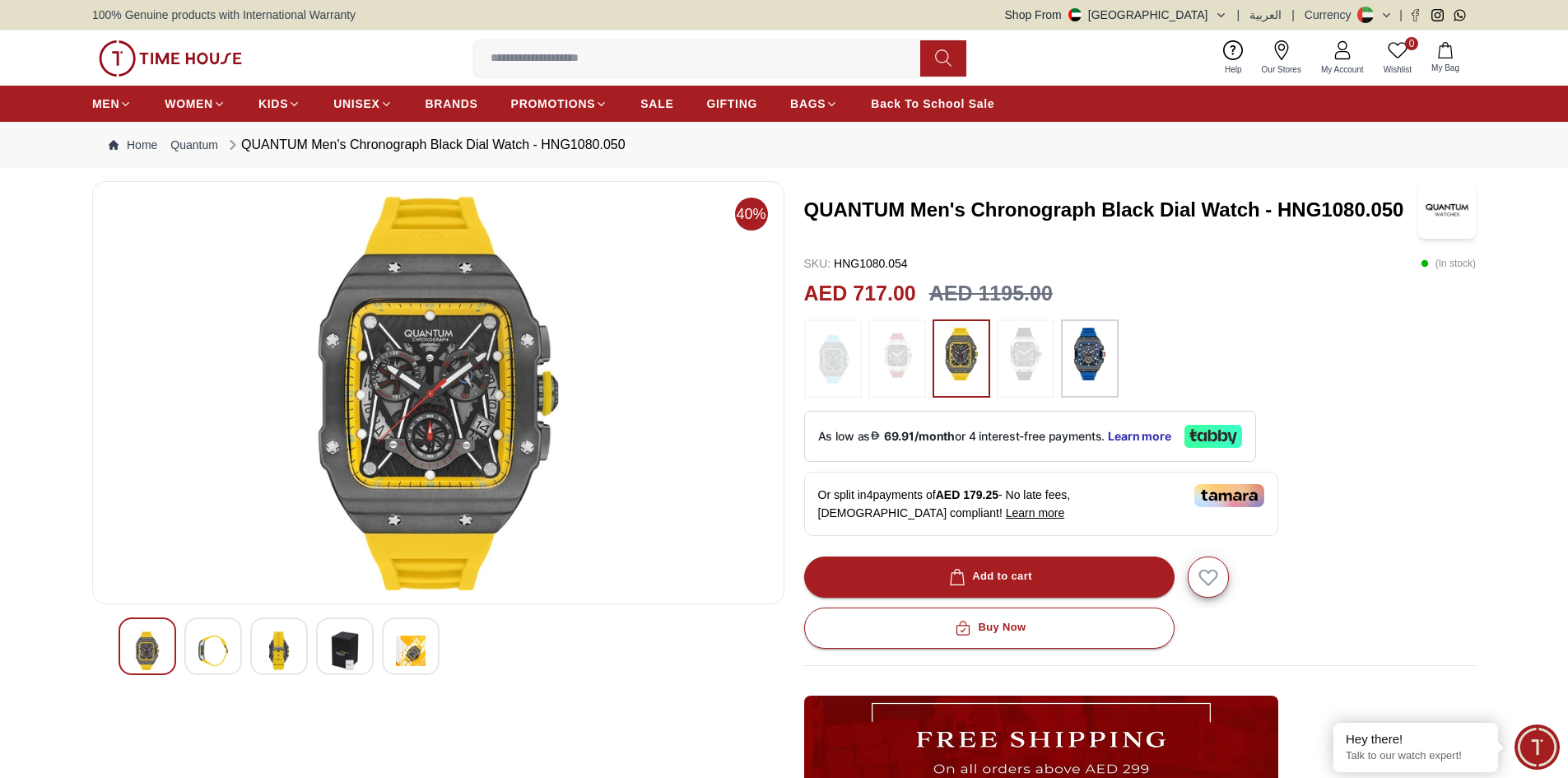
click at [466, 398] on img at bounding box center [438, 392] width 664 height 395
click at [272, 663] on img at bounding box center [279, 651] width 30 height 39
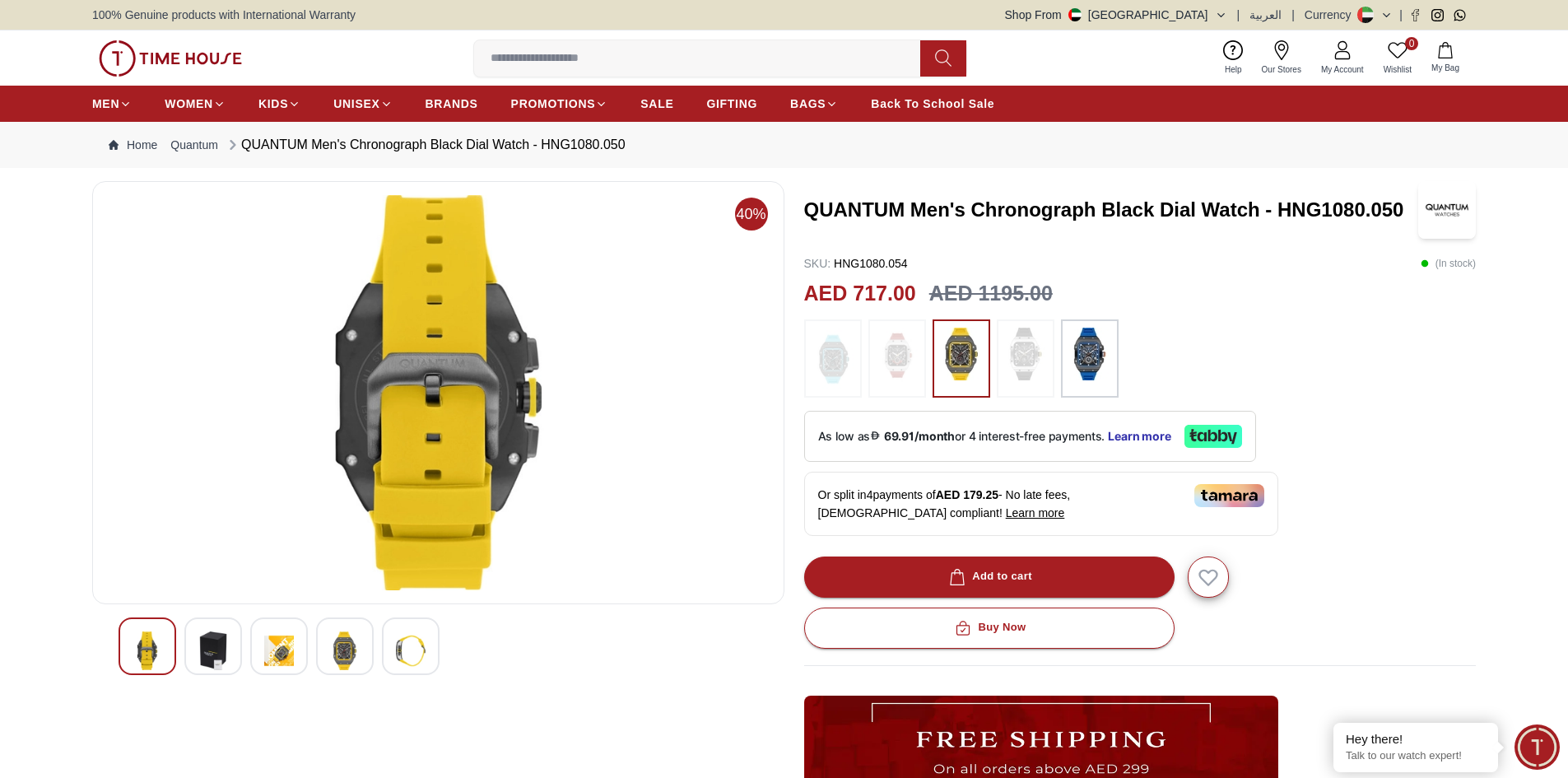
click at [328, 659] on div at bounding box center [345, 646] width 58 height 58
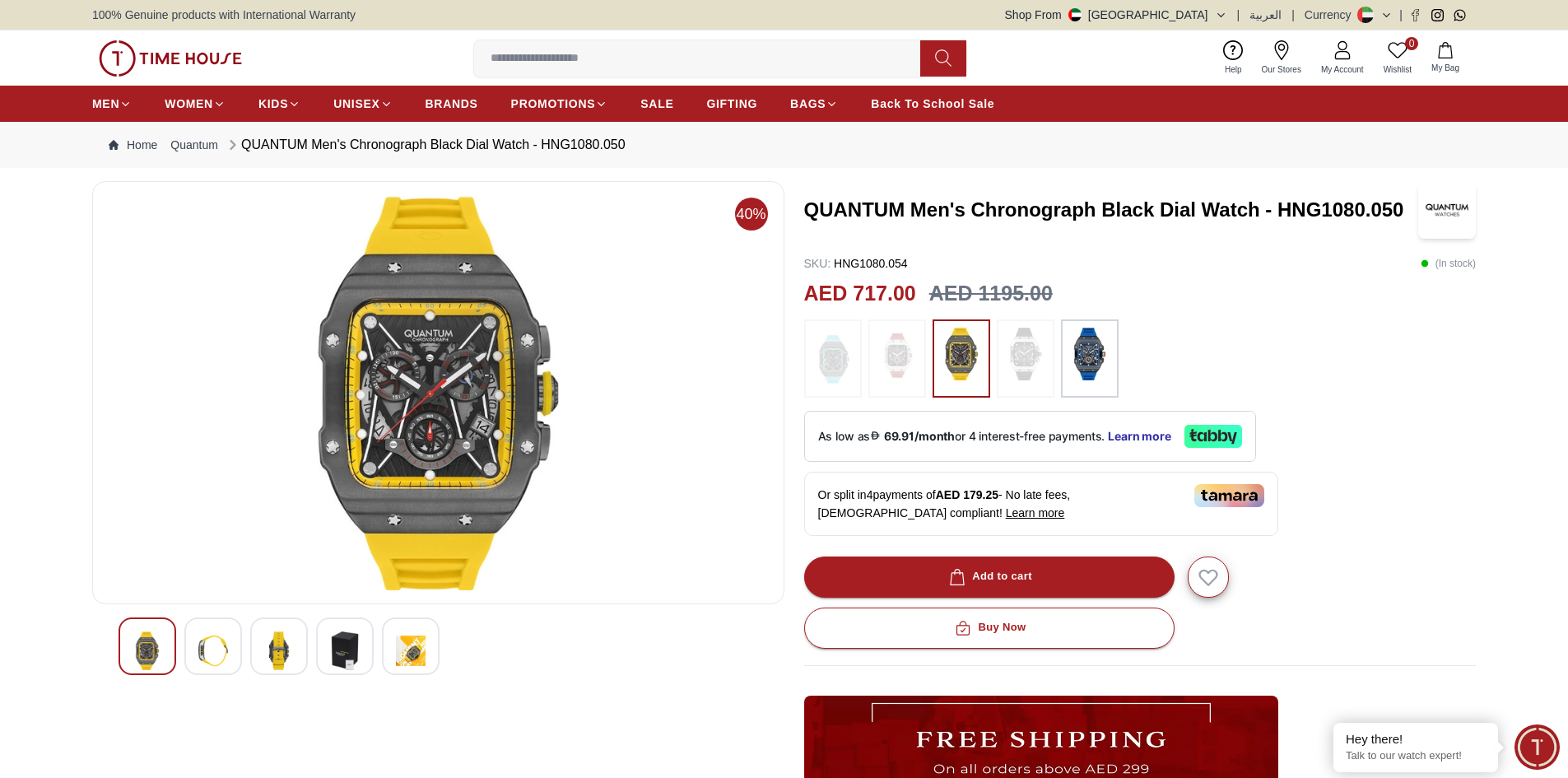
click at [411, 649] on img at bounding box center [411, 651] width 30 height 39
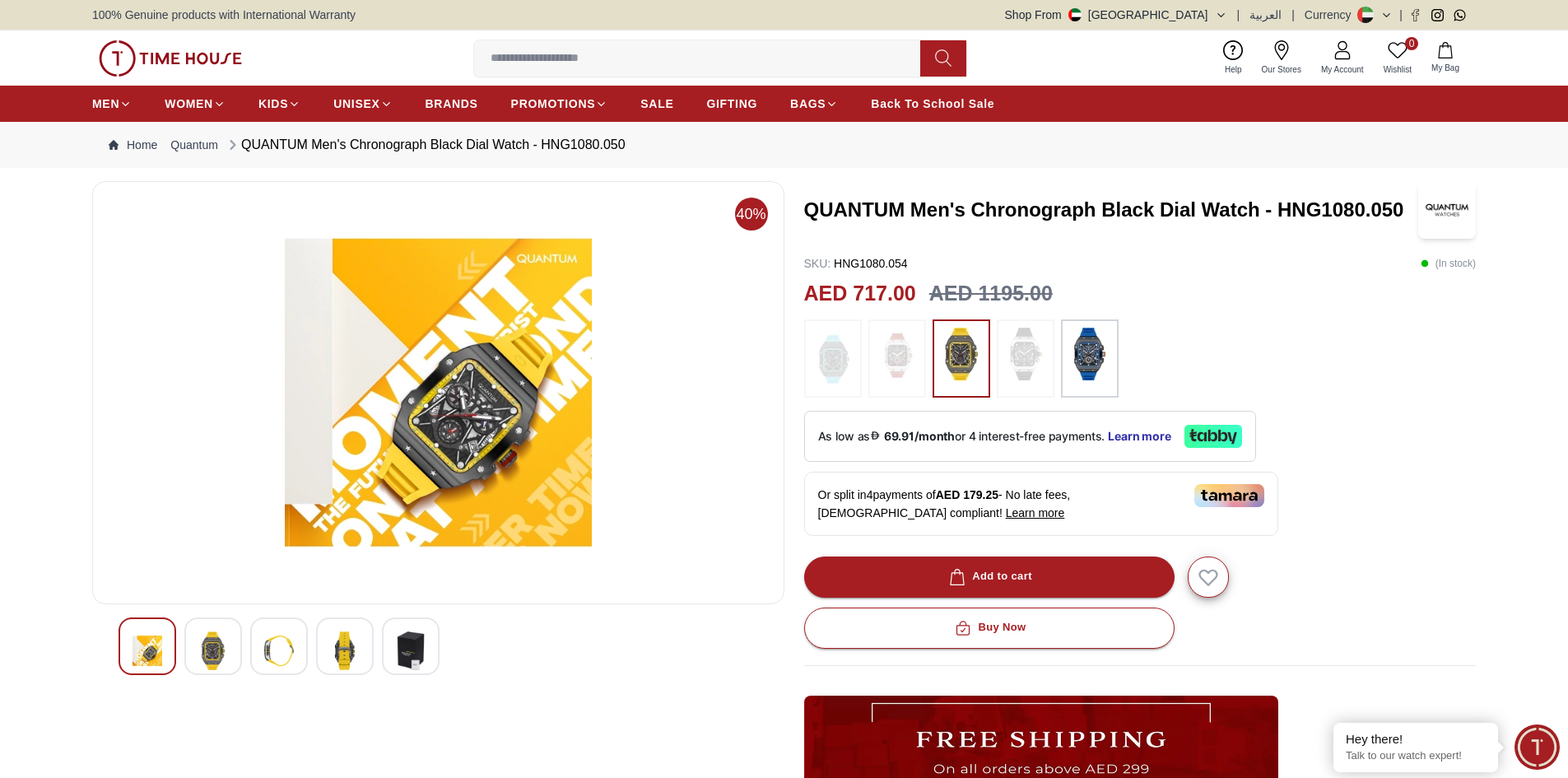
click at [415, 640] on img at bounding box center [411, 651] width 30 height 39
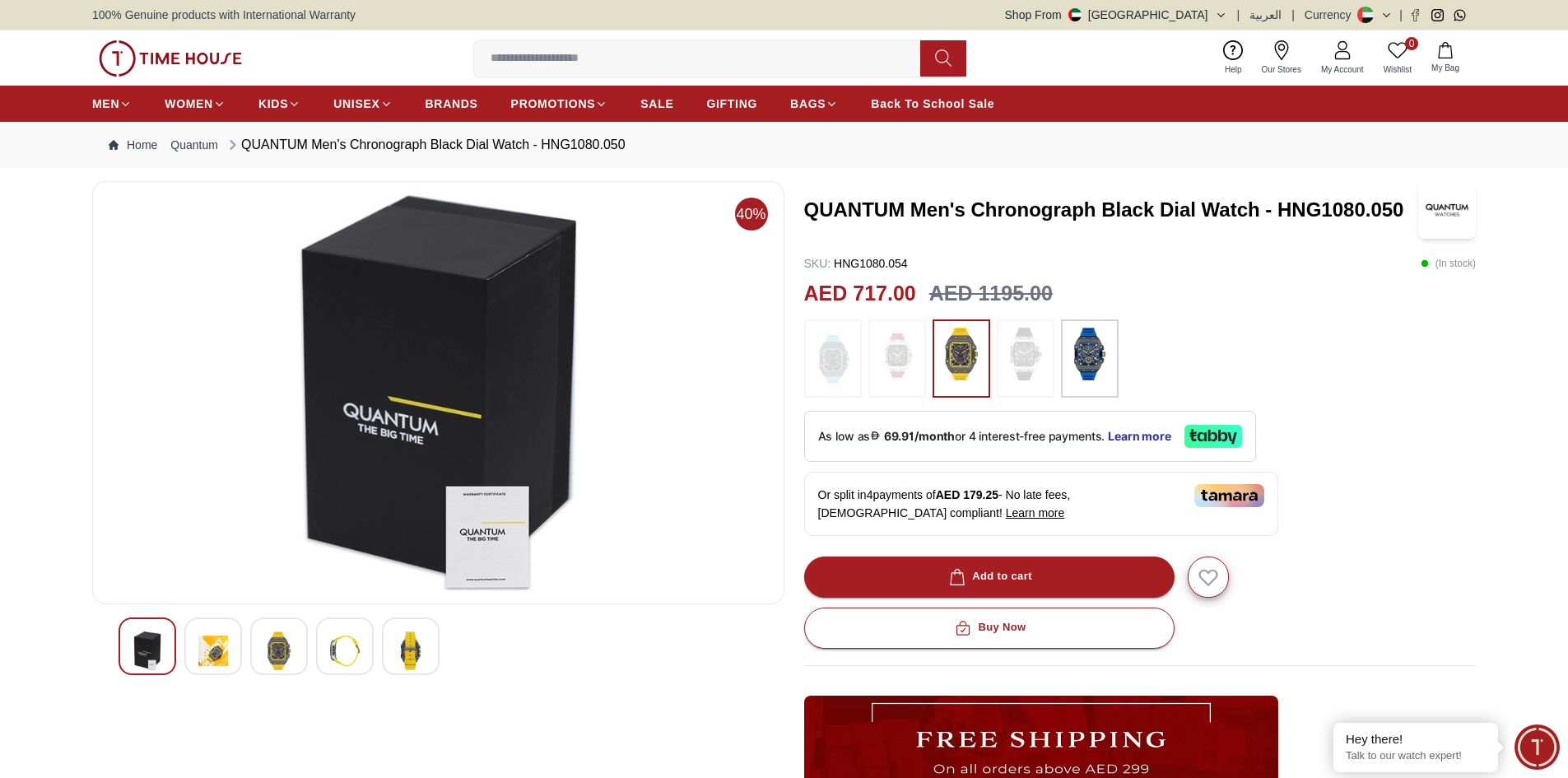
click at [344, 655] on img at bounding box center [345, 651] width 30 height 39
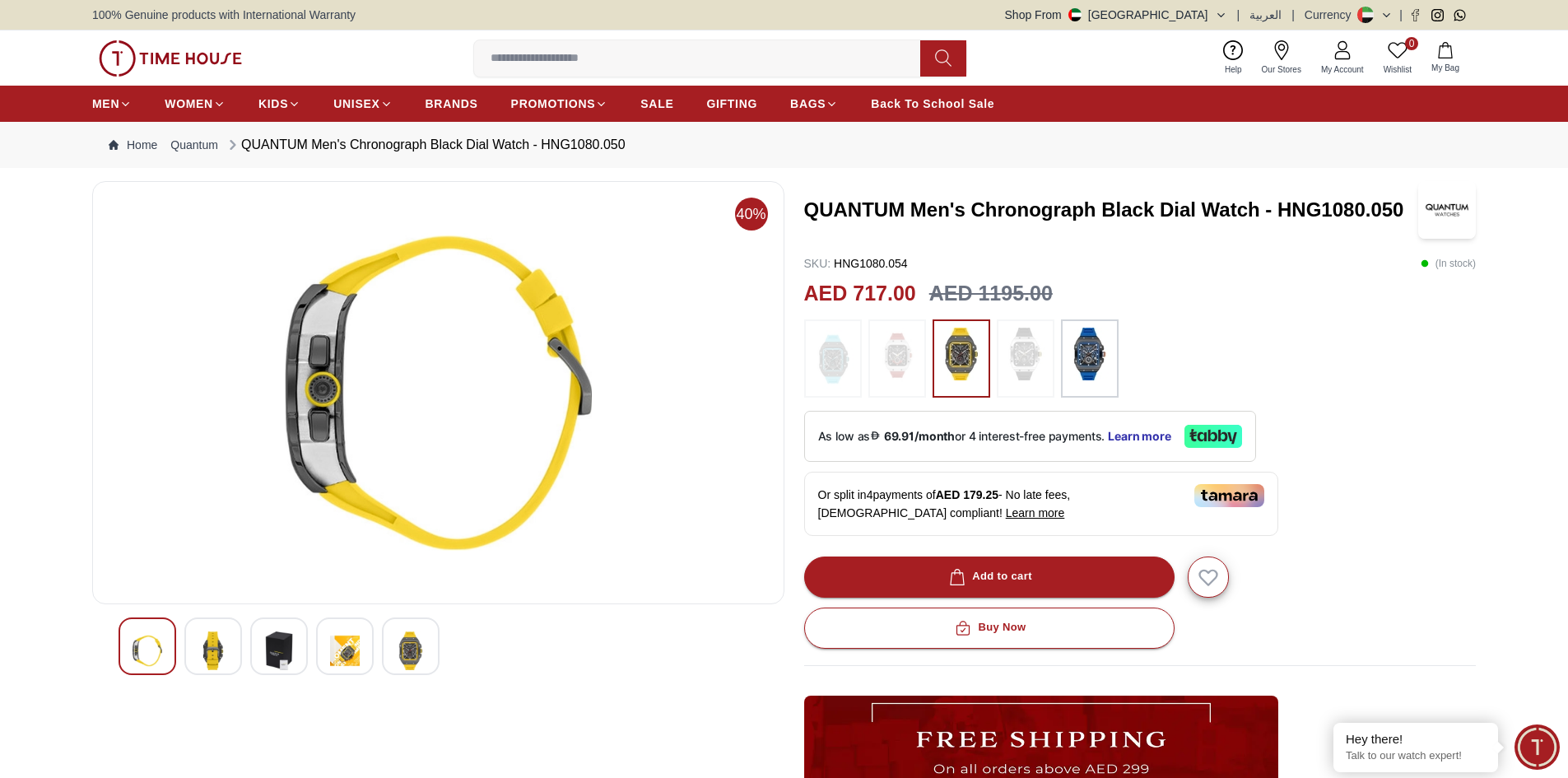
click at [293, 649] on img at bounding box center [279, 651] width 30 height 39
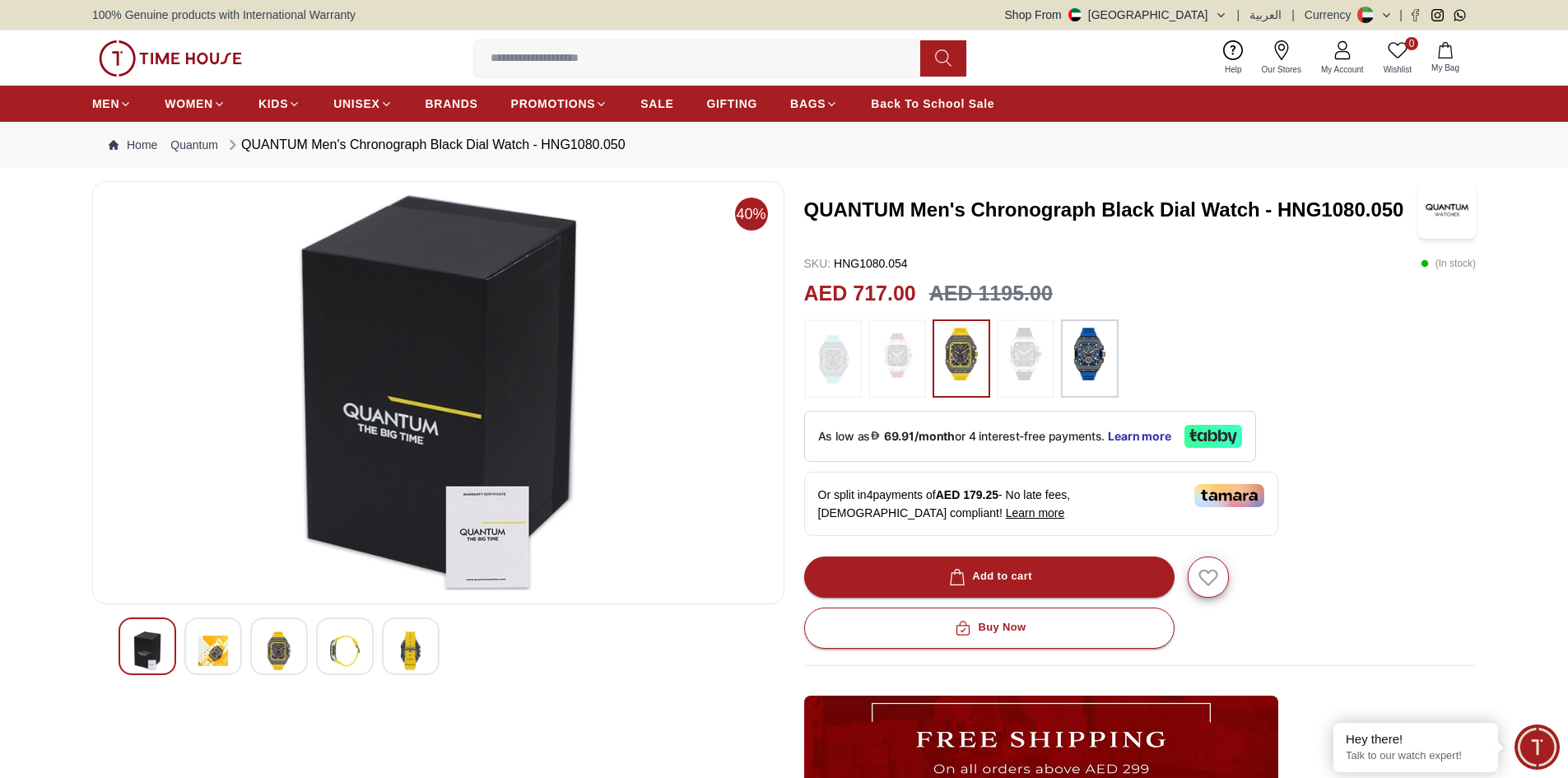
click at [211, 675] on div at bounding box center [438, 649] width 692 height 64
click at [203, 658] on img at bounding box center [213, 651] width 30 height 39
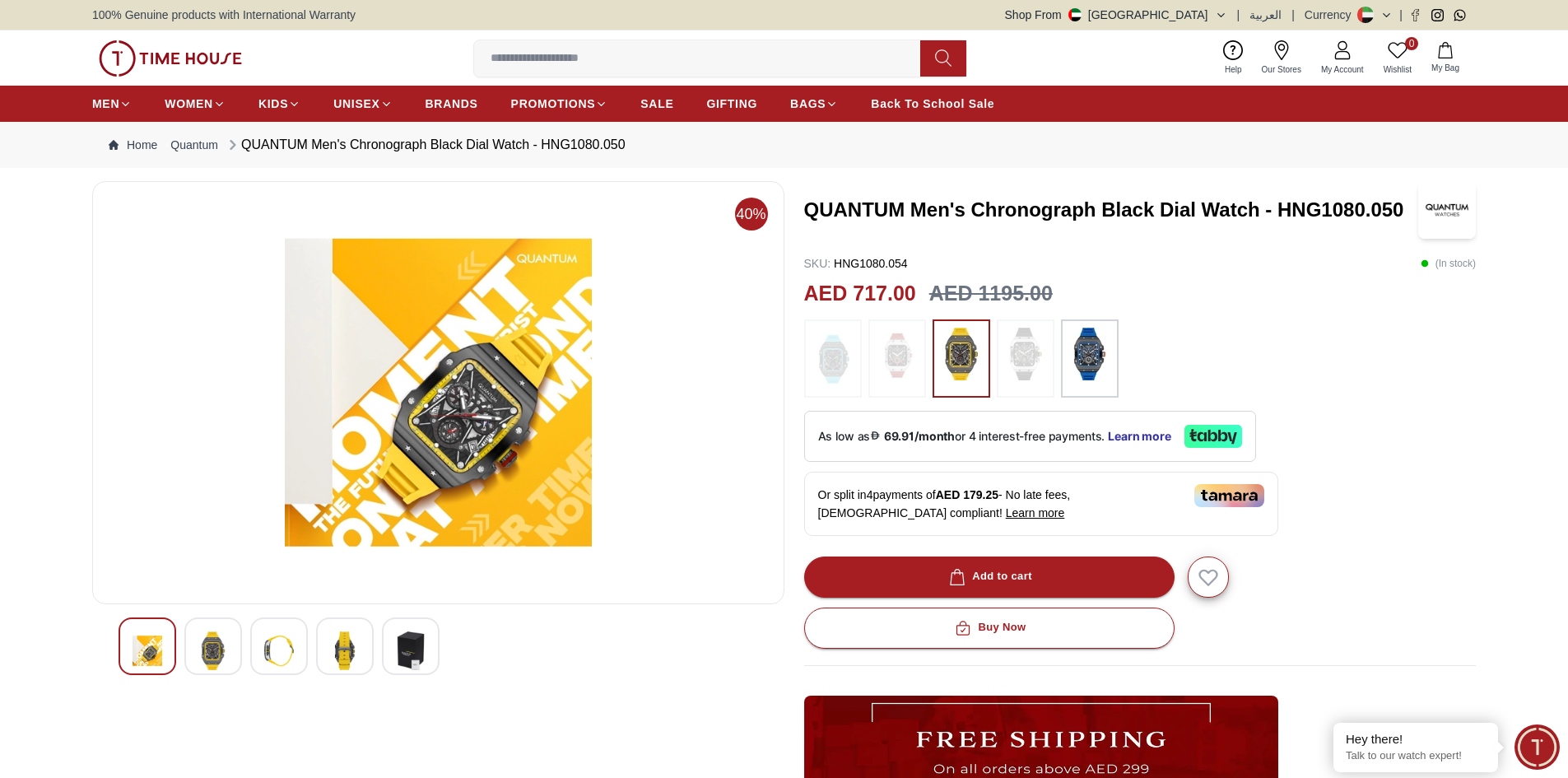
click at [134, 653] on img at bounding box center [148, 651] width 30 height 39
click at [286, 653] on img at bounding box center [279, 651] width 30 height 39
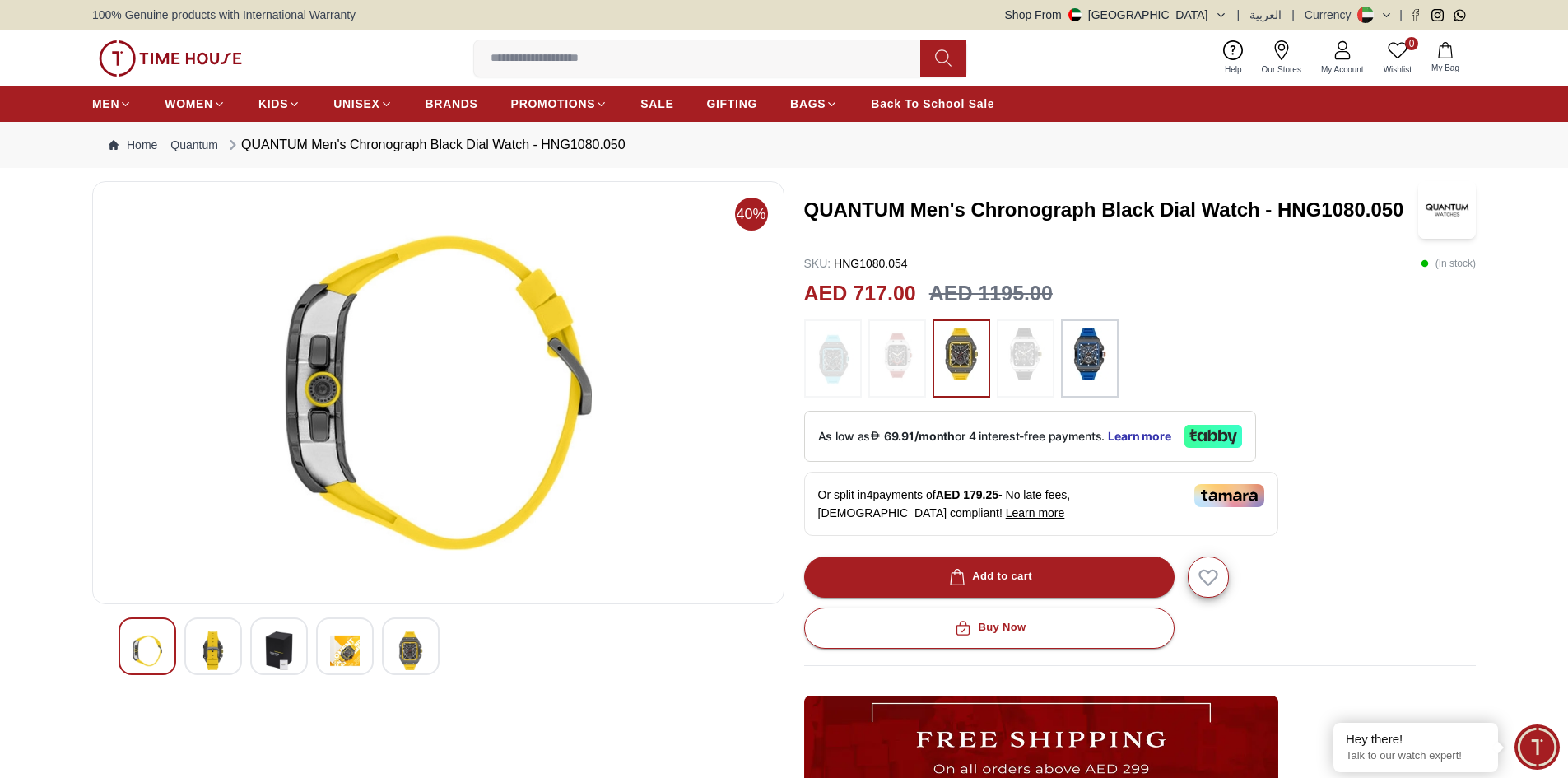
click at [396, 417] on img at bounding box center [438, 392] width 664 height 395
click at [338, 663] on img at bounding box center [345, 651] width 30 height 39
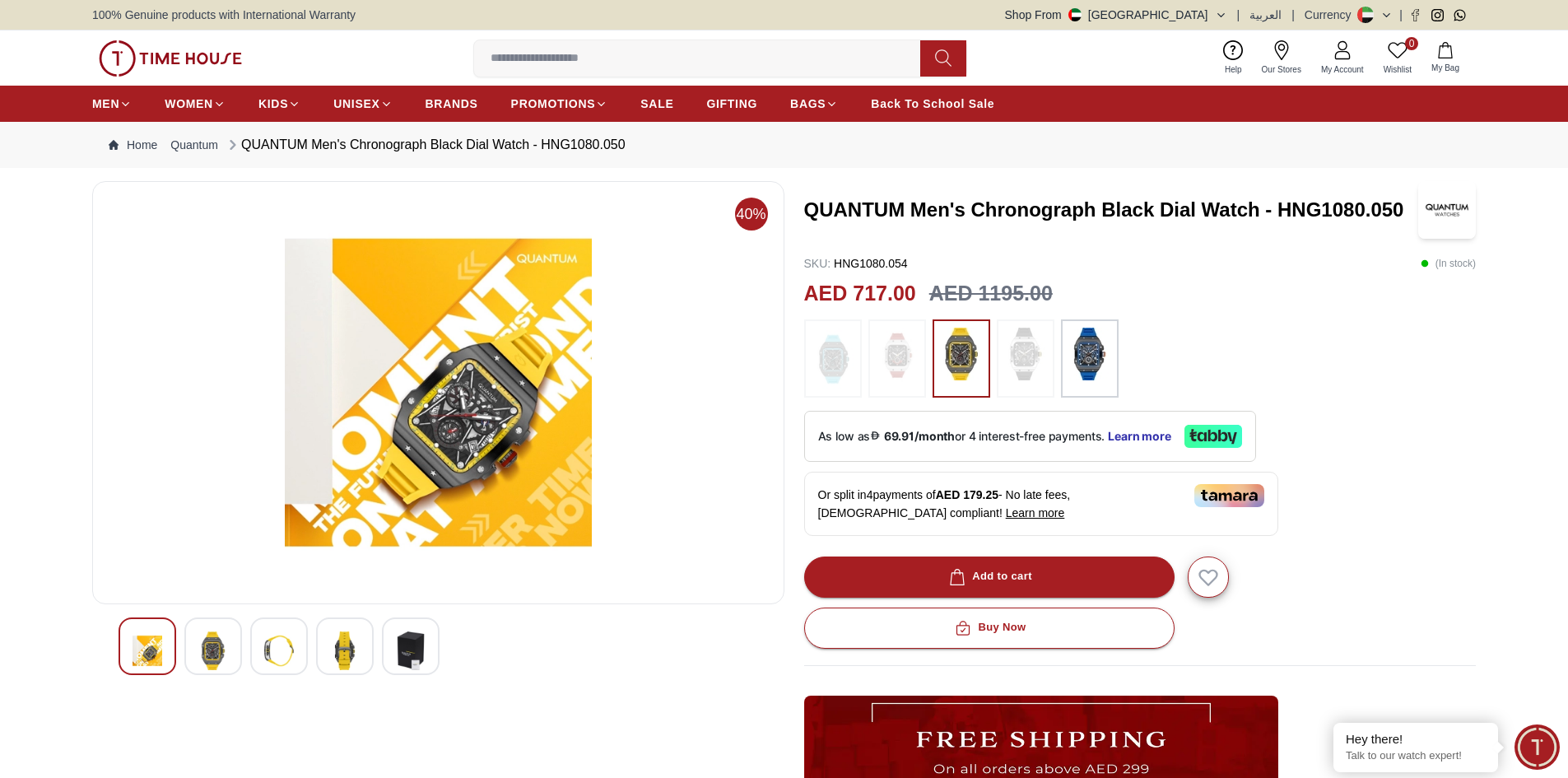
click at [1208, 496] on img at bounding box center [1229, 495] width 70 height 23
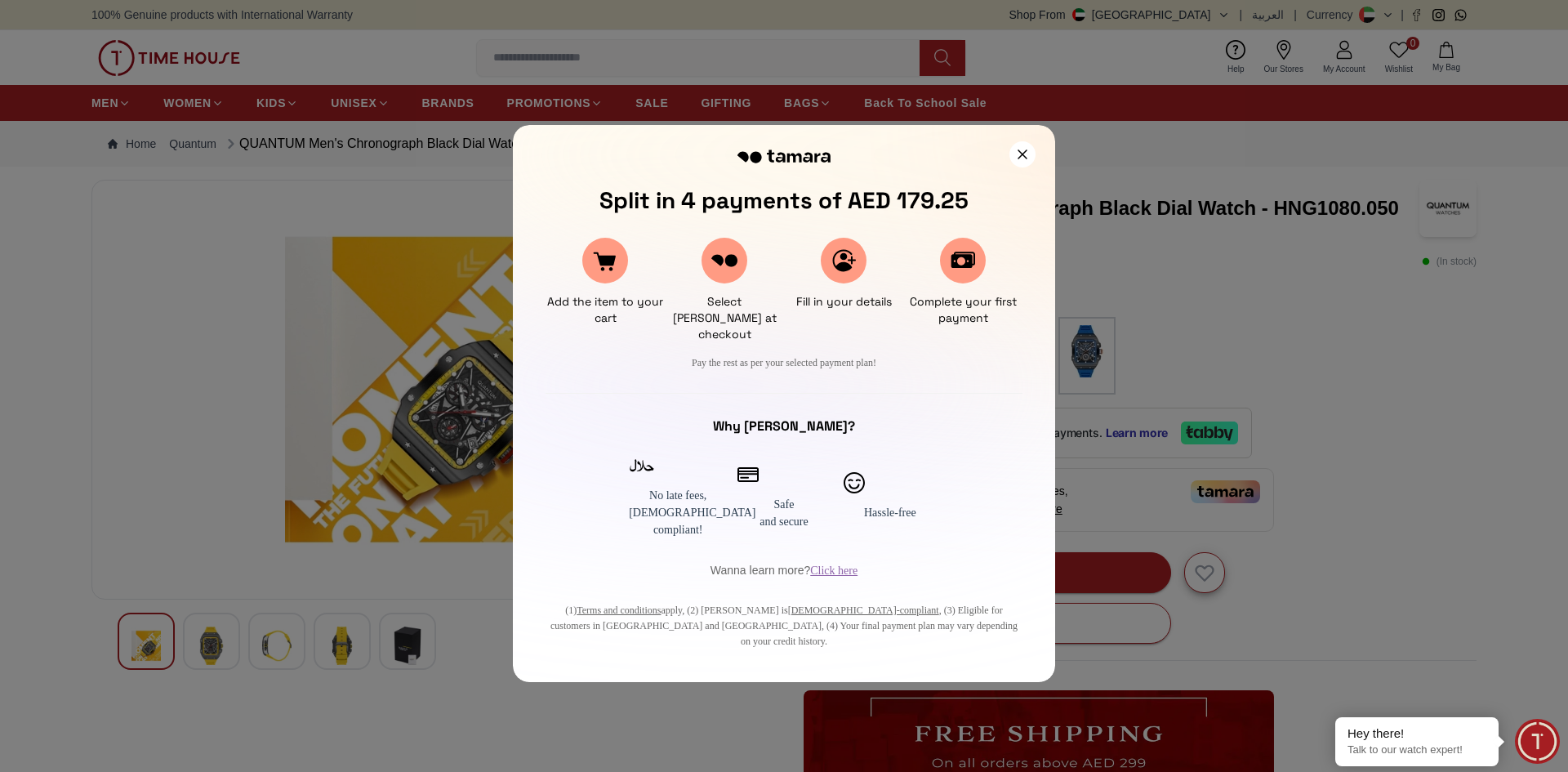
click at [715, 268] on rect at bounding box center [724, 261] width 46 height 46
click at [1021, 163] on div at bounding box center [1021, 153] width 29 height 29
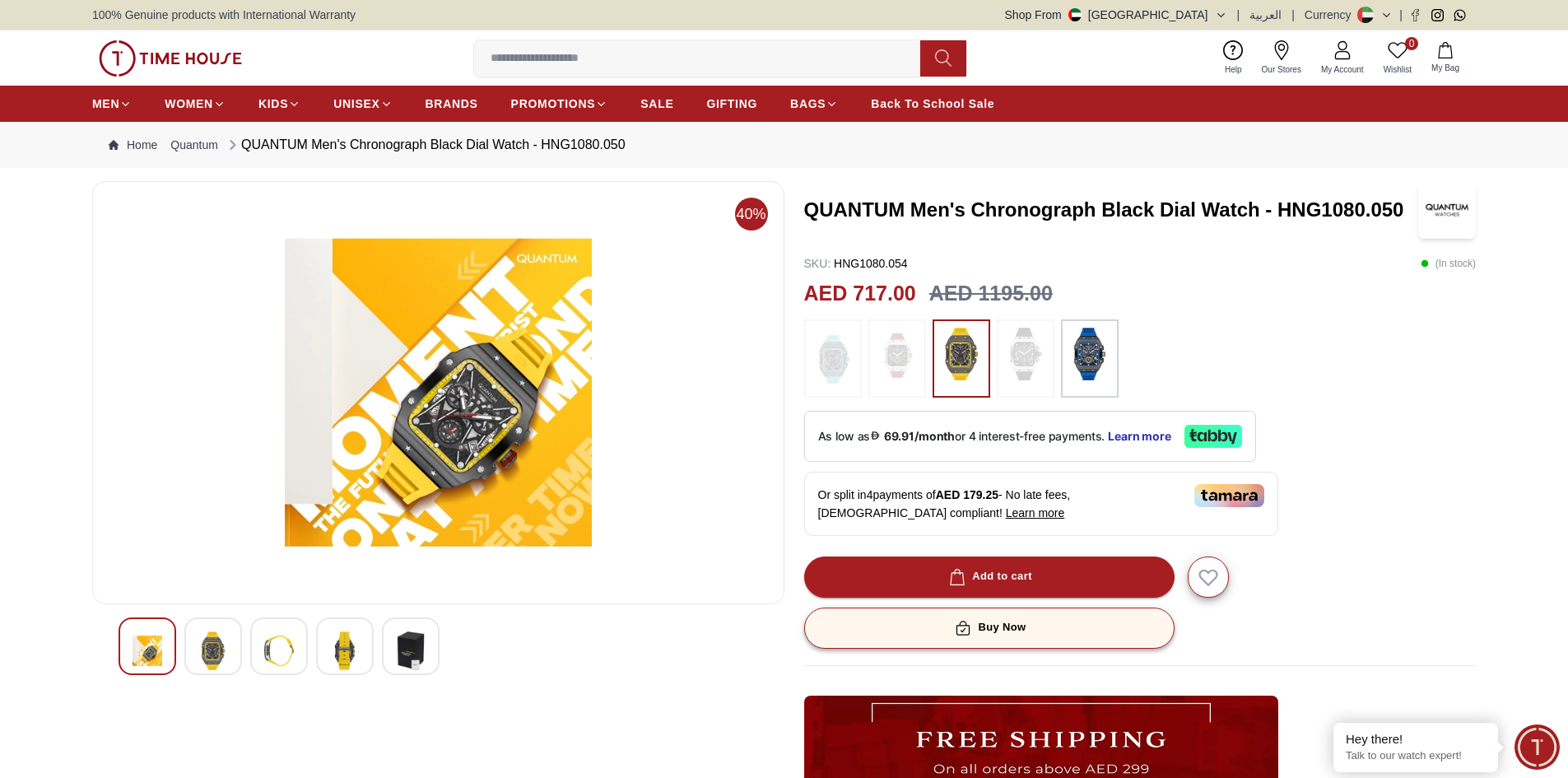
click at [981, 626] on div "Buy Now" at bounding box center [989, 627] width 74 height 19
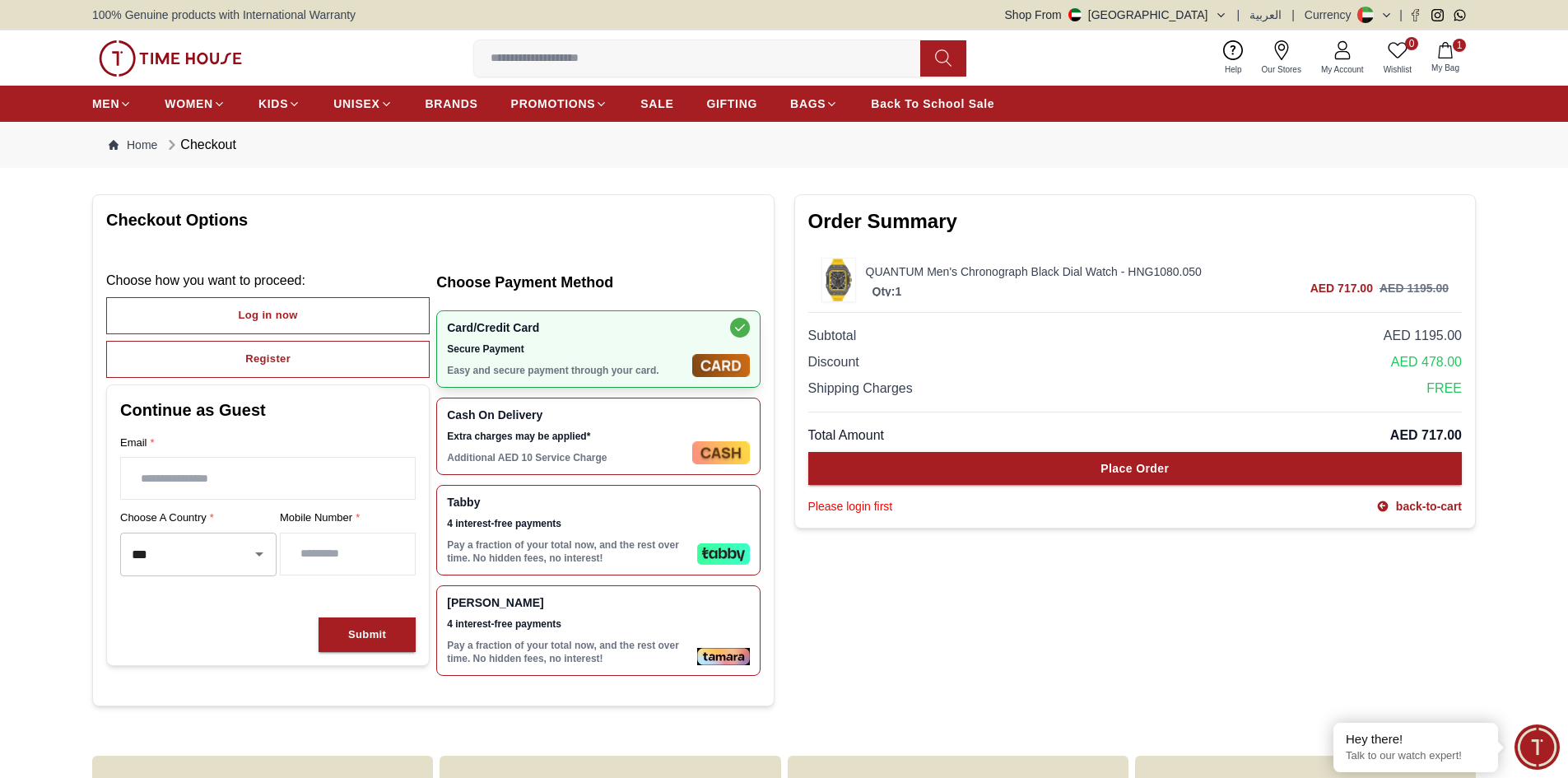
click at [562, 620] on span "4 interest-free payments" at bounding box center [568, 624] width 243 height 13
